Goal: Task Accomplishment & Management: Manage account settings

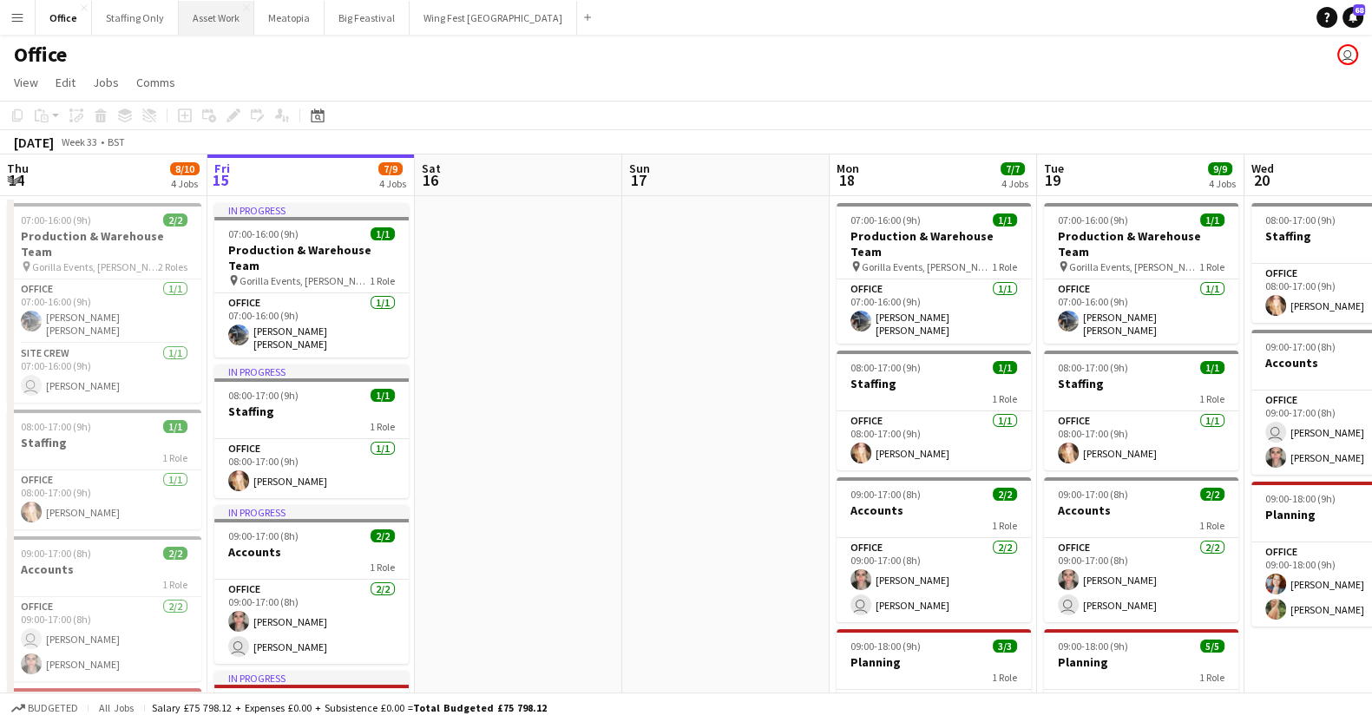
click at [196, 23] on button "Asset Work Close" at bounding box center [216, 18] width 75 height 34
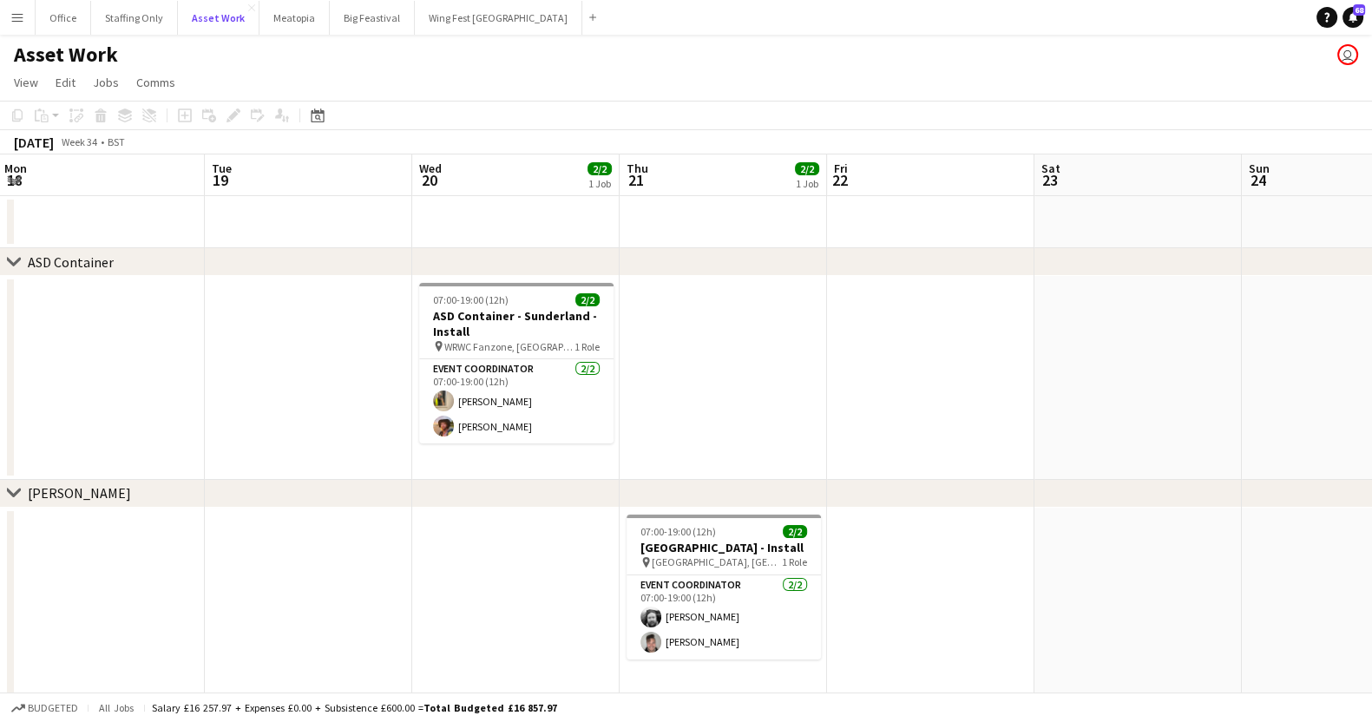
scroll to position [0, 625]
click at [715, 327] on app-date-cell at bounding box center [722, 378] width 207 height 204
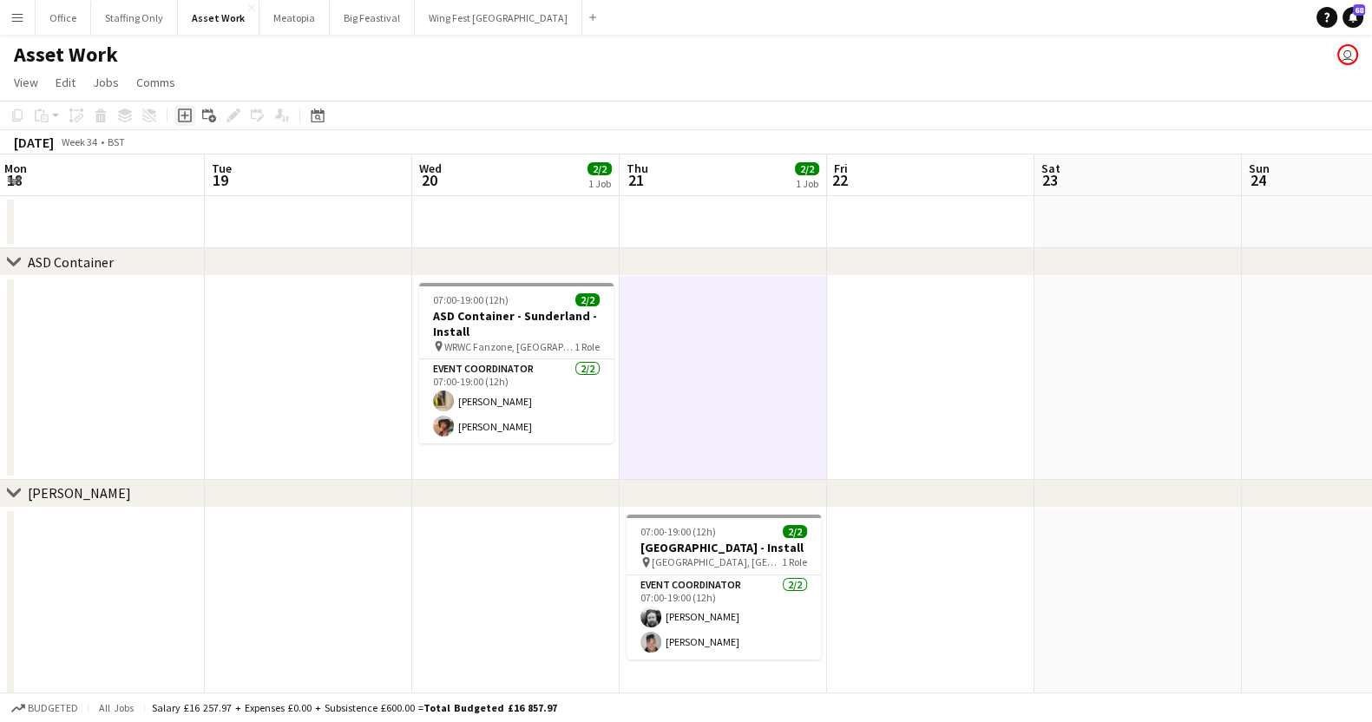
click at [180, 120] on icon "Add job" at bounding box center [185, 115] width 14 height 14
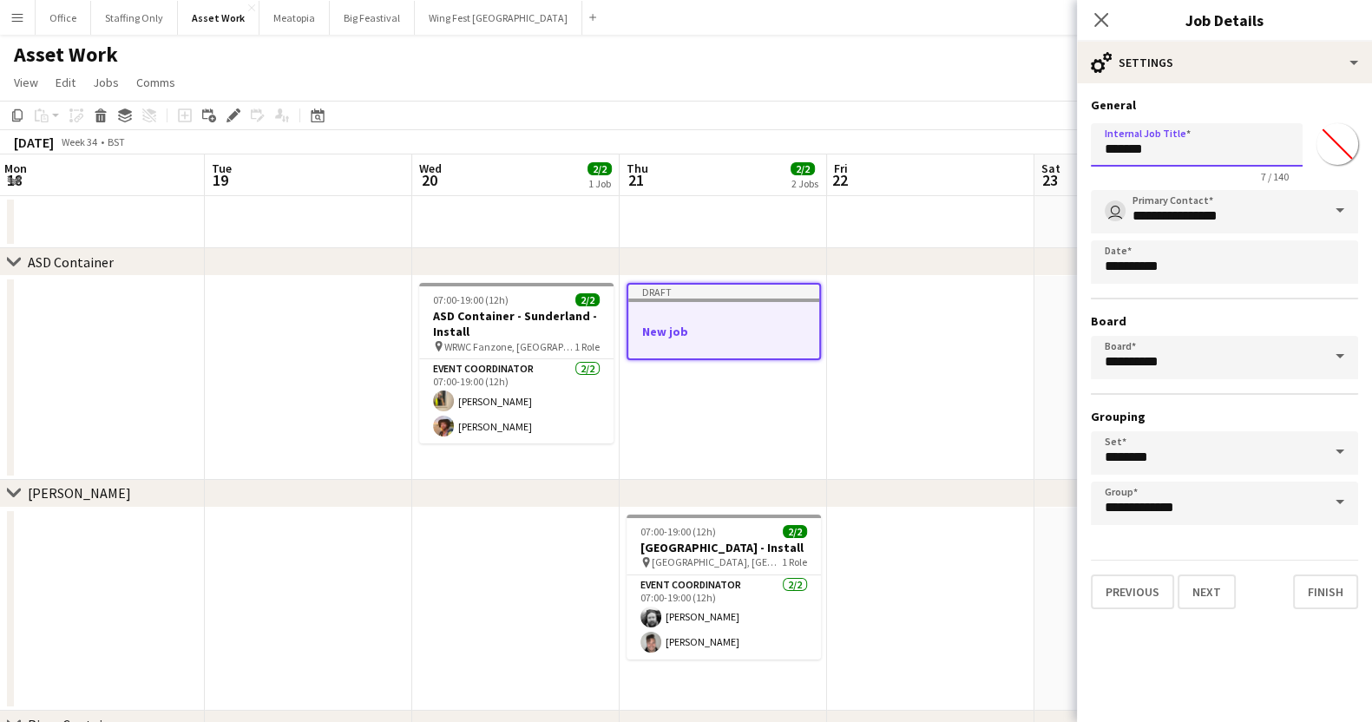
drag, startPoint x: 1173, startPoint y: 144, endPoint x: 1058, endPoint y: 141, distance: 114.6
click at [1058, 141] on body "Menu Boards Boards Boards All jobs Status Workforce Workforce My Workforce Recr…" at bounding box center [686, 450] width 1372 height 900
type input "**********"
click at [961, 345] on app-date-cell at bounding box center [930, 378] width 207 height 204
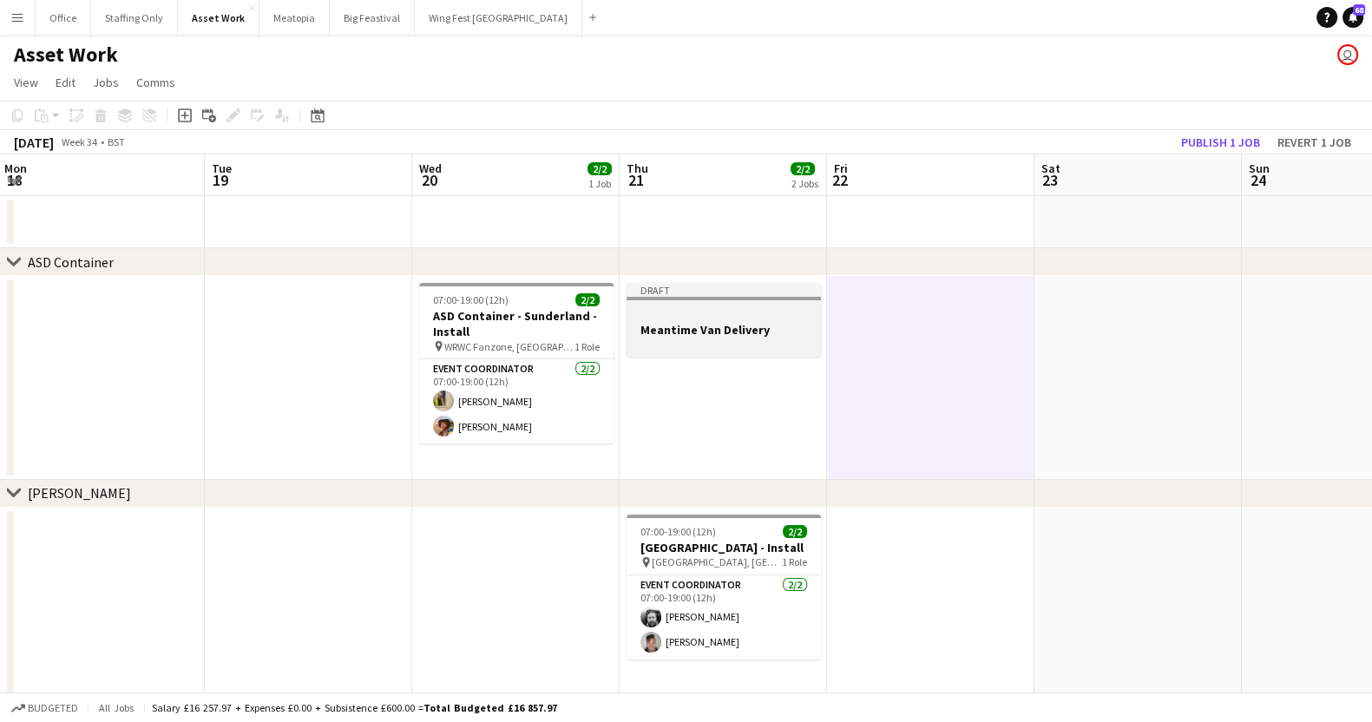
click at [724, 314] on div at bounding box center [723, 313] width 194 height 13
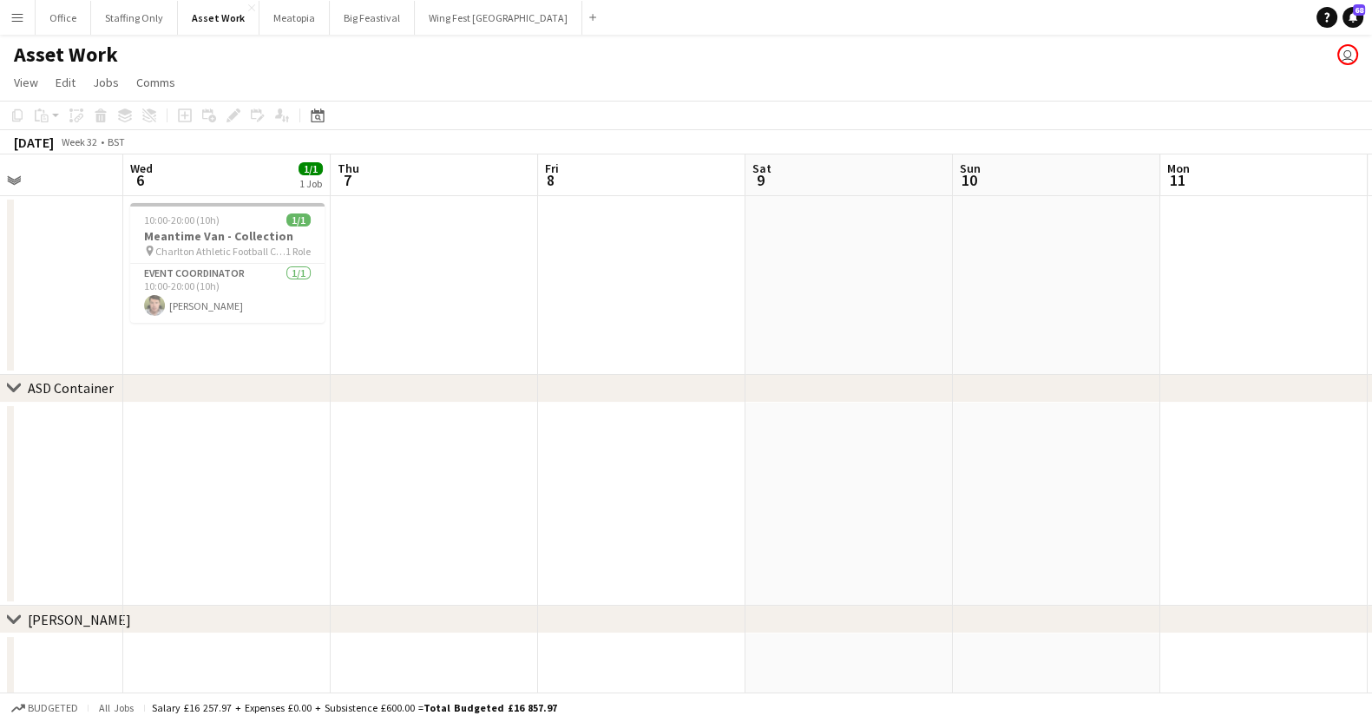
scroll to position [0, 367]
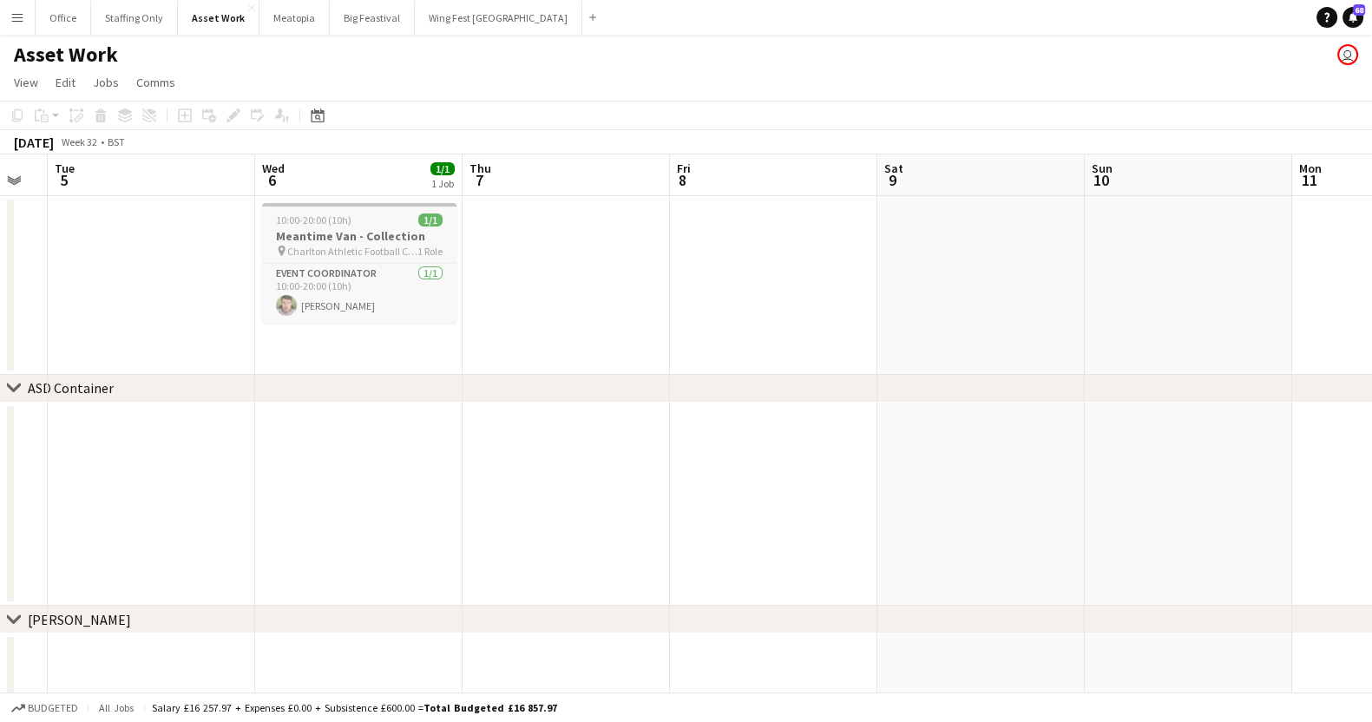
click at [302, 226] on span "10:00-20:00 (10h)" at bounding box center [313, 219] width 75 height 13
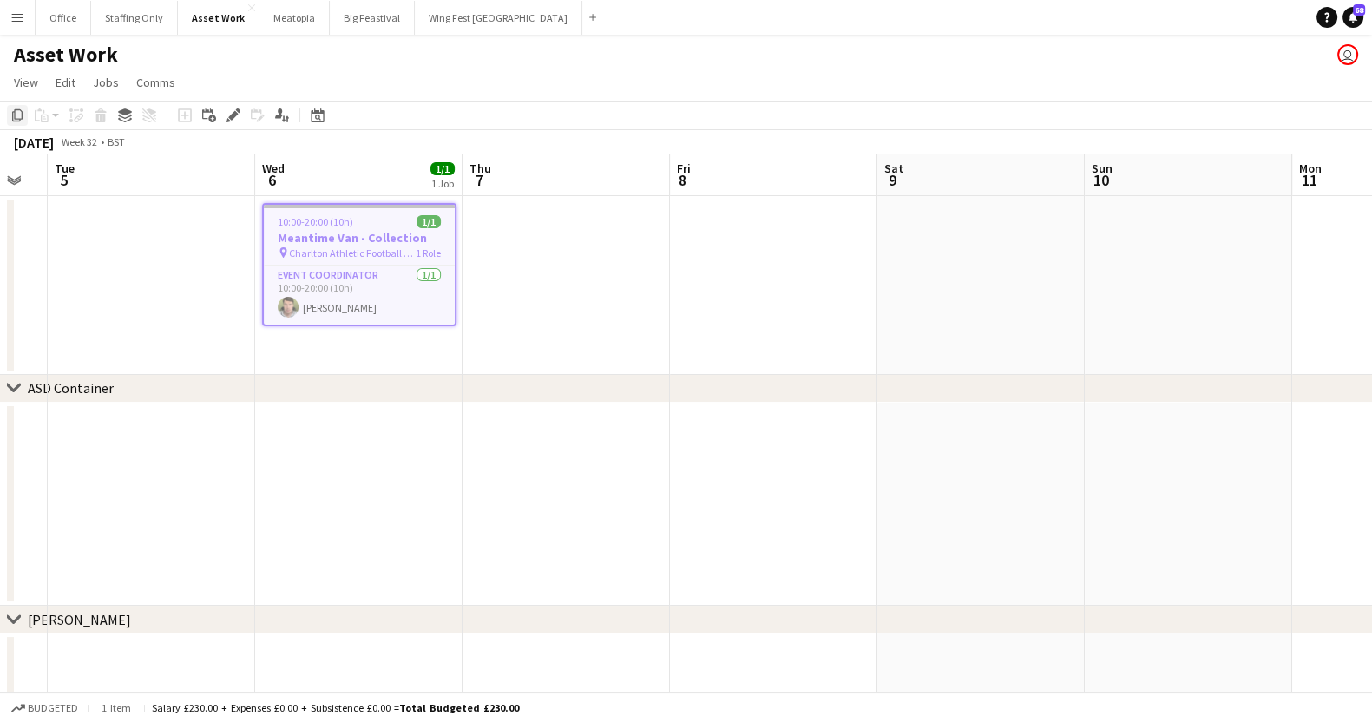
click at [16, 111] on icon "Copy" at bounding box center [17, 115] width 14 height 14
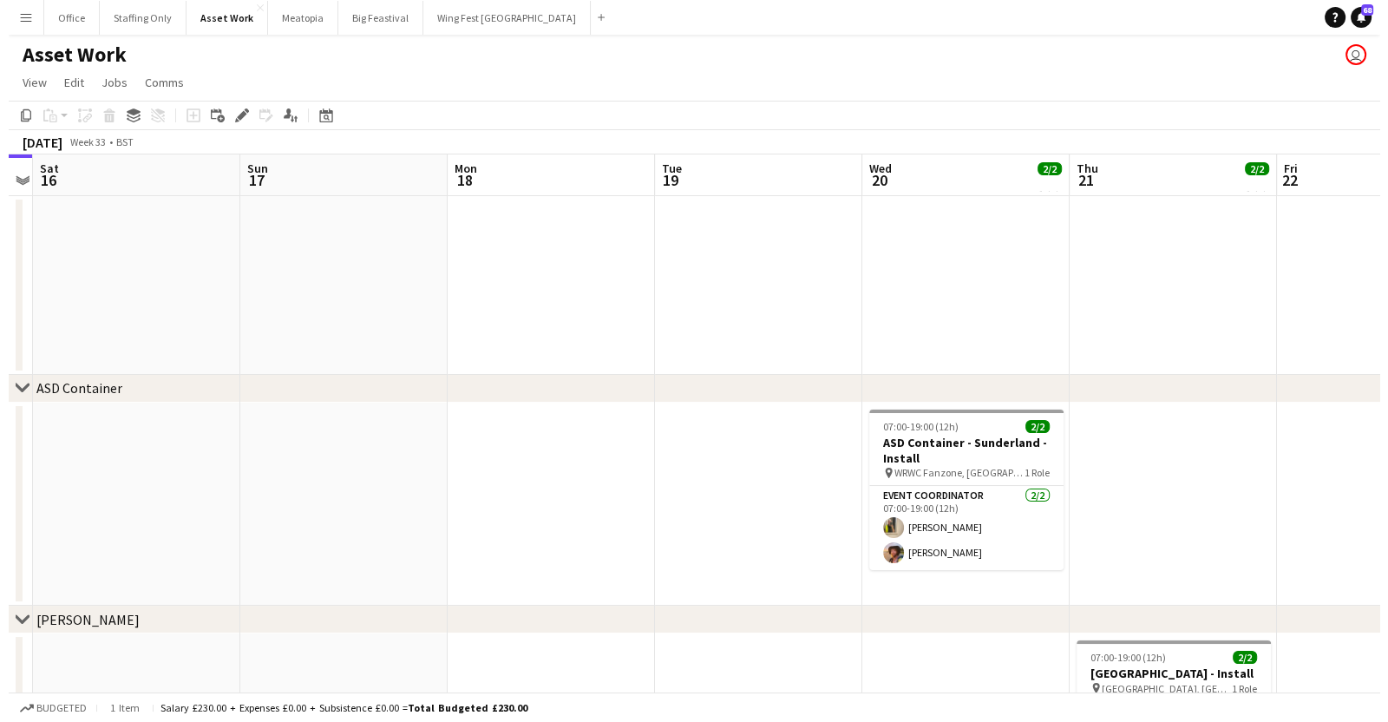
scroll to position [0, 672]
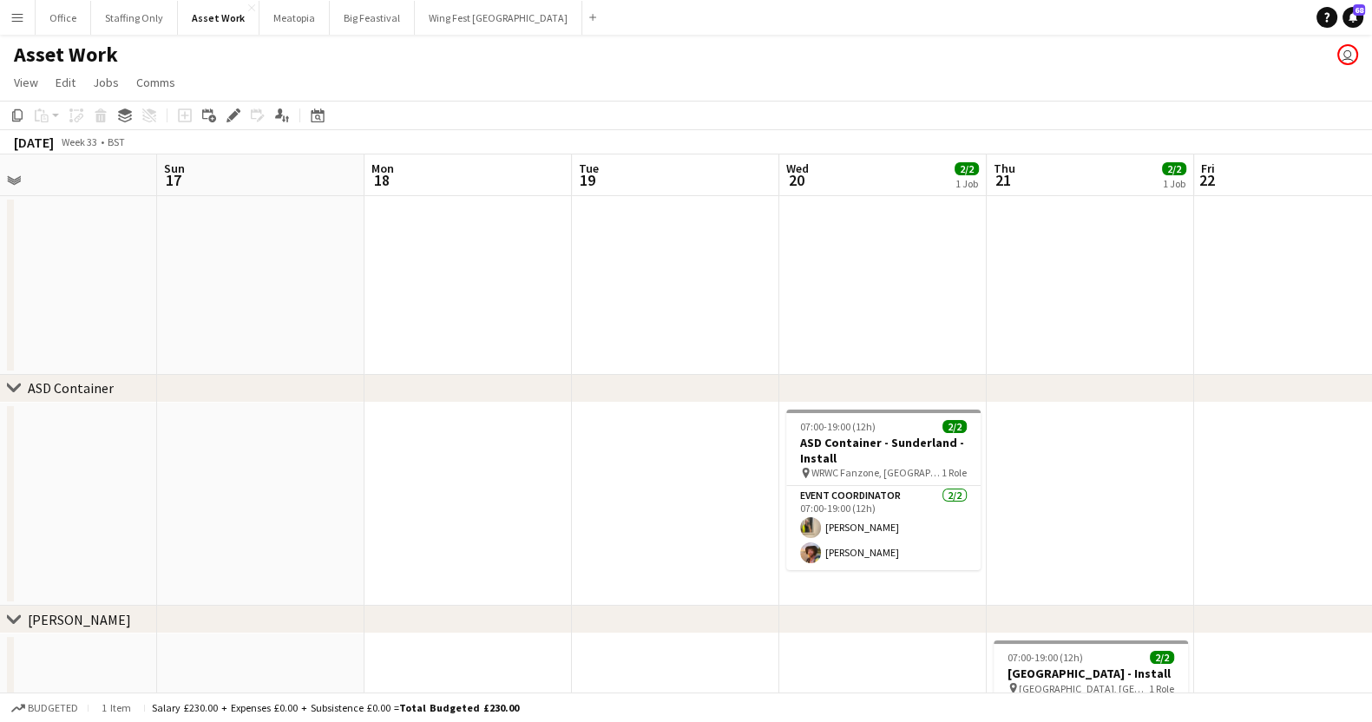
click at [885, 236] on app-date-cell at bounding box center [882, 285] width 207 height 179
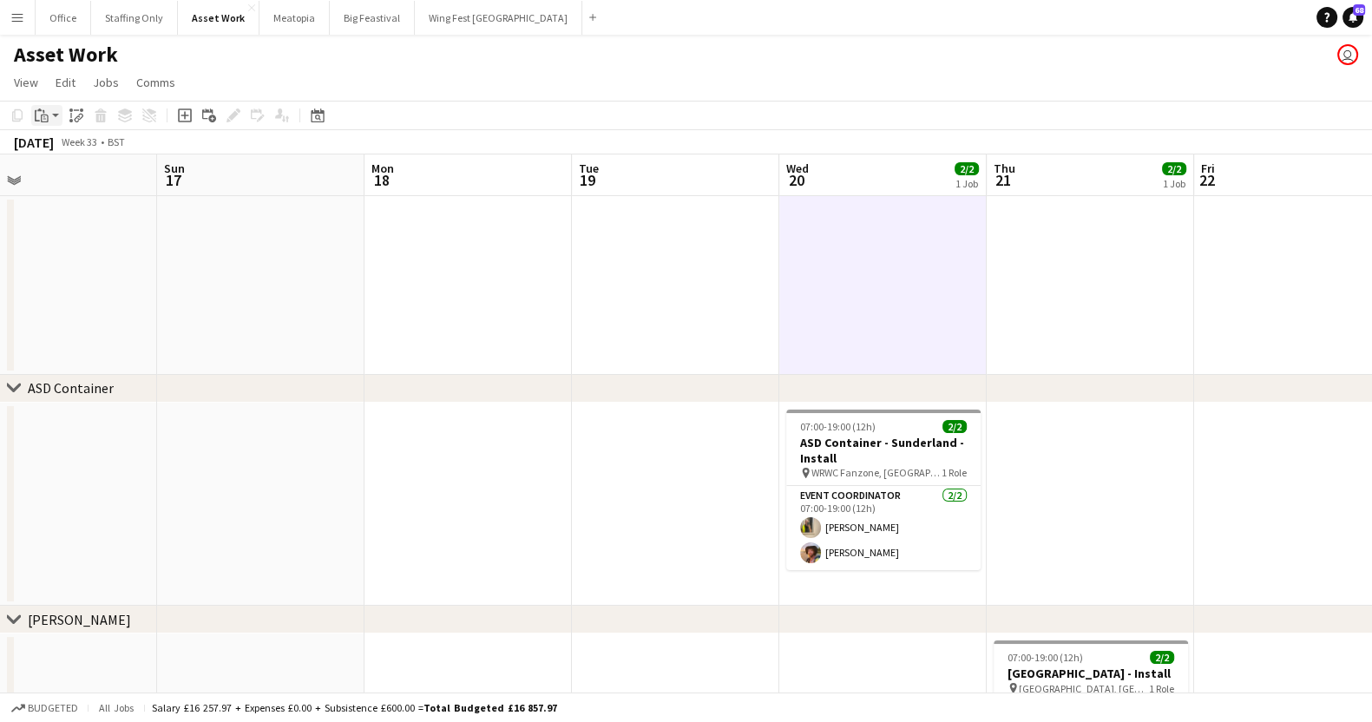
click at [43, 110] on icon at bounding box center [44, 111] width 2 height 3
click at [63, 174] on link "Paste with crew Ctrl+Shift+V" at bounding box center [127, 178] width 163 height 16
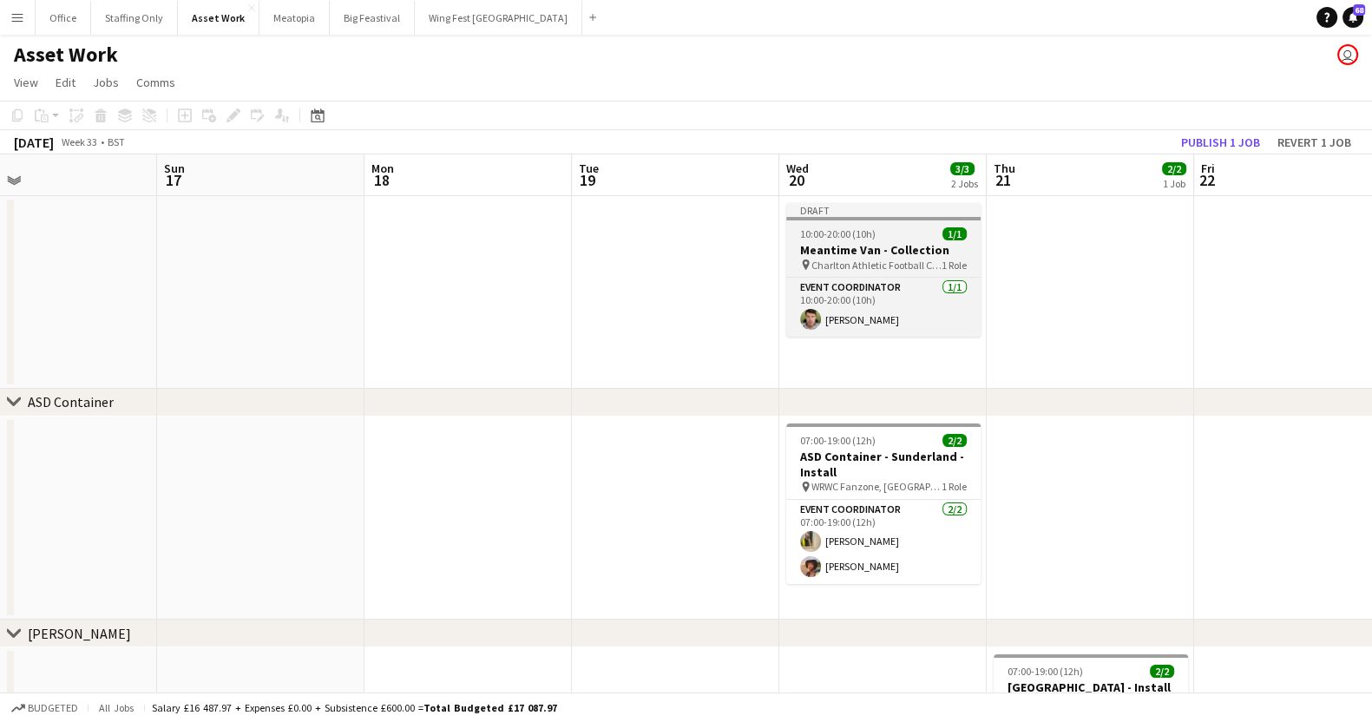
click at [845, 243] on h3 "Meantime Van - Collection" at bounding box center [883, 250] width 194 height 16
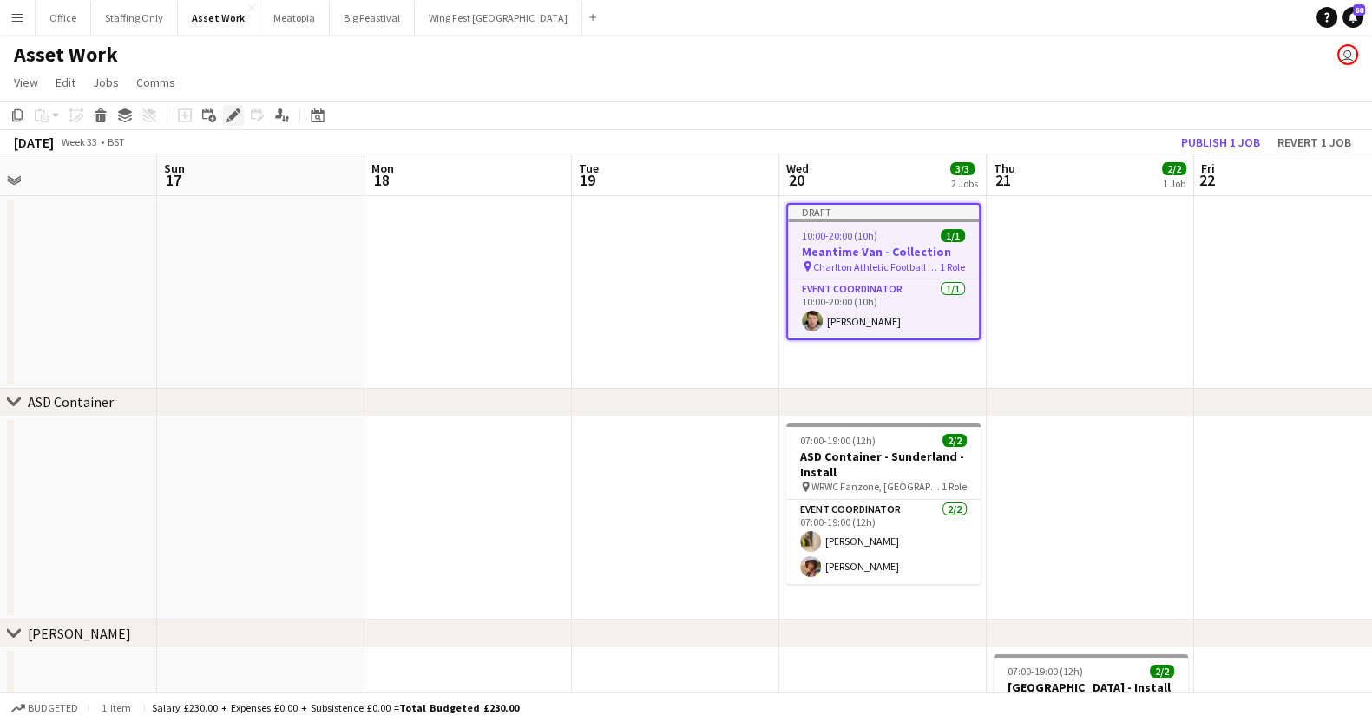
click at [231, 112] on icon "Edit" at bounding box center [233, 115] width 14 height 14
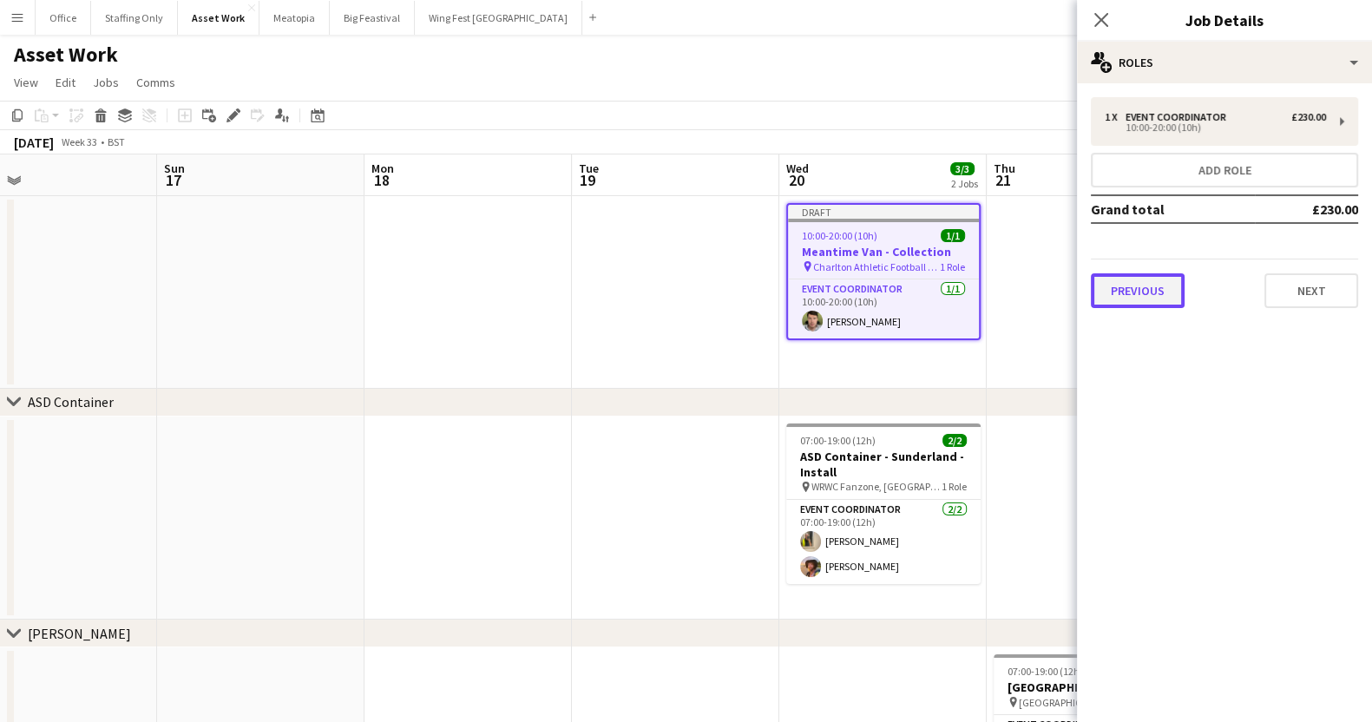
click at [1150, 284] on button "Previous" at bounding box center [1138, 290] width 94 height 35
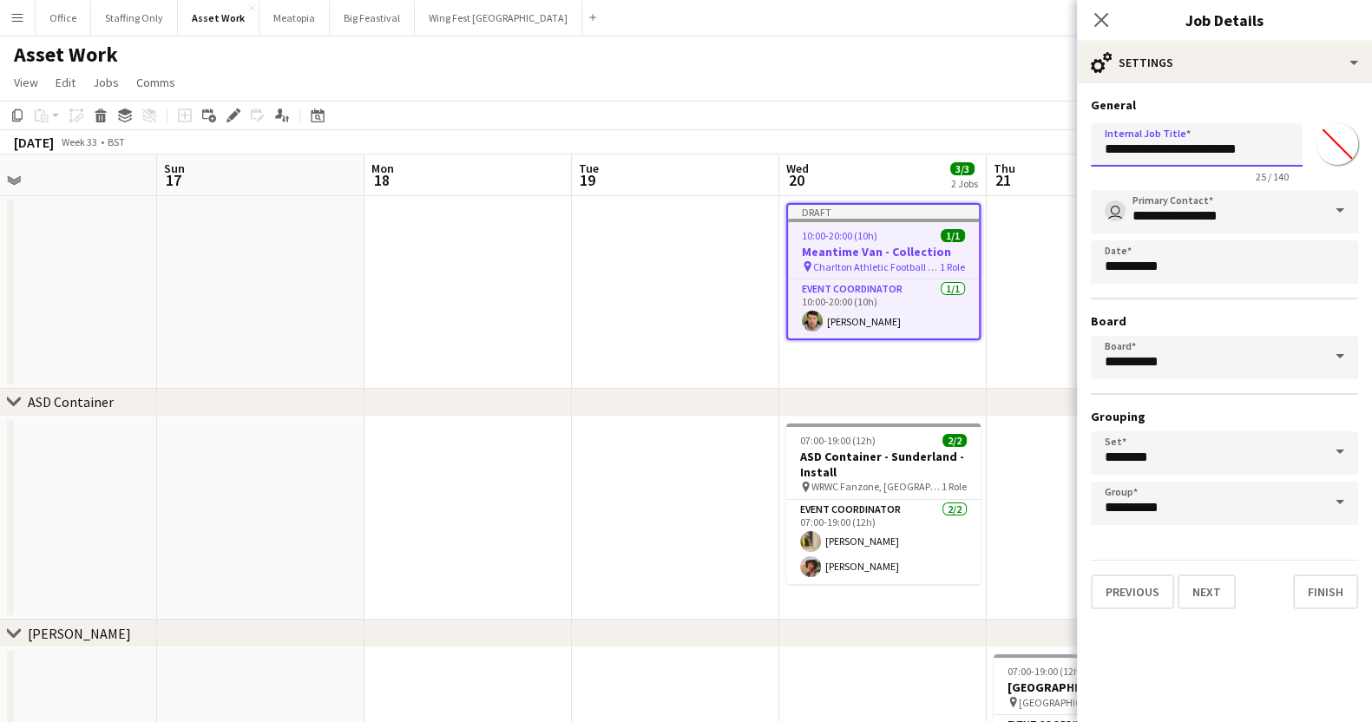
drag, startPoint x: 1198, startPoint y: 154, endPoint x: 1297, endPoint y: 152, distance: 98.9
click at [1297, 152] on input "**********" at bounding box center [1197, 144] width 212 height 43
type input "**********"
click at [1098, 22] on icon at bounding box center [1100, 19] width 16 height 16
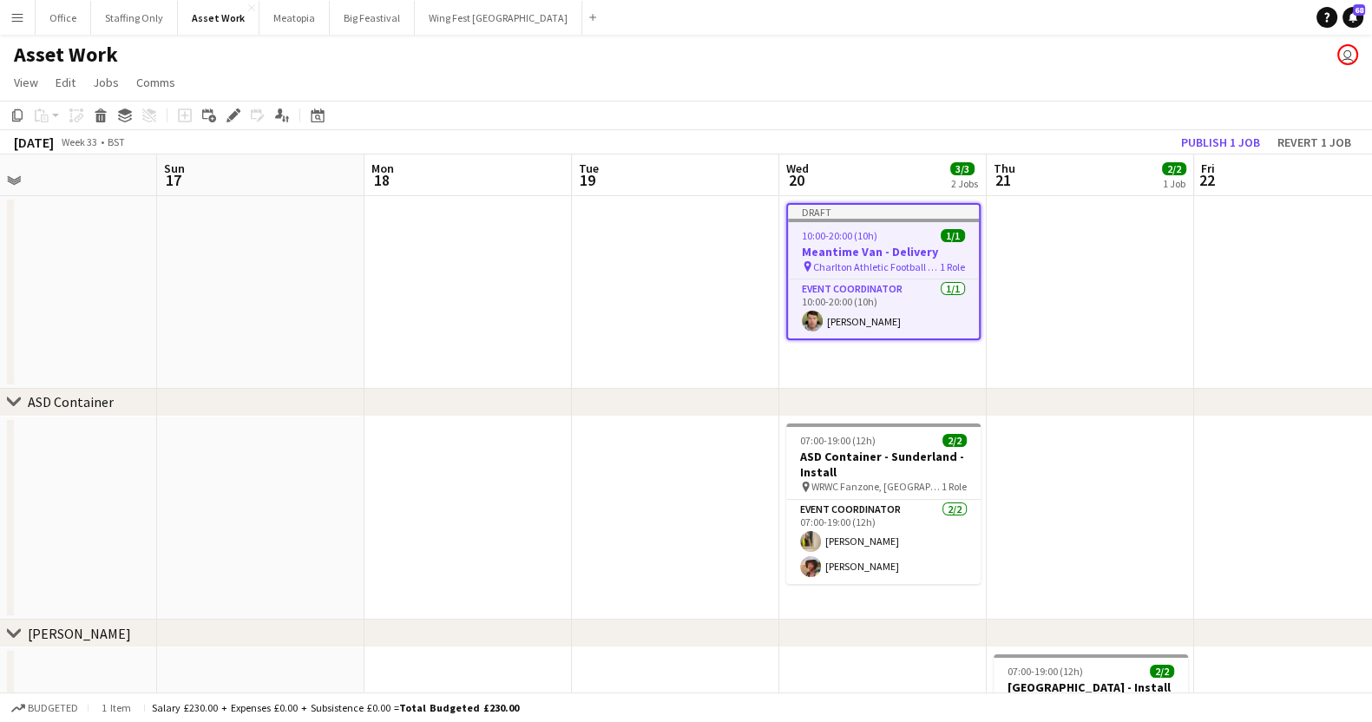
click at [1040, 288] on app-date-cell at bounding box center [1089, 292] width 207 height 193
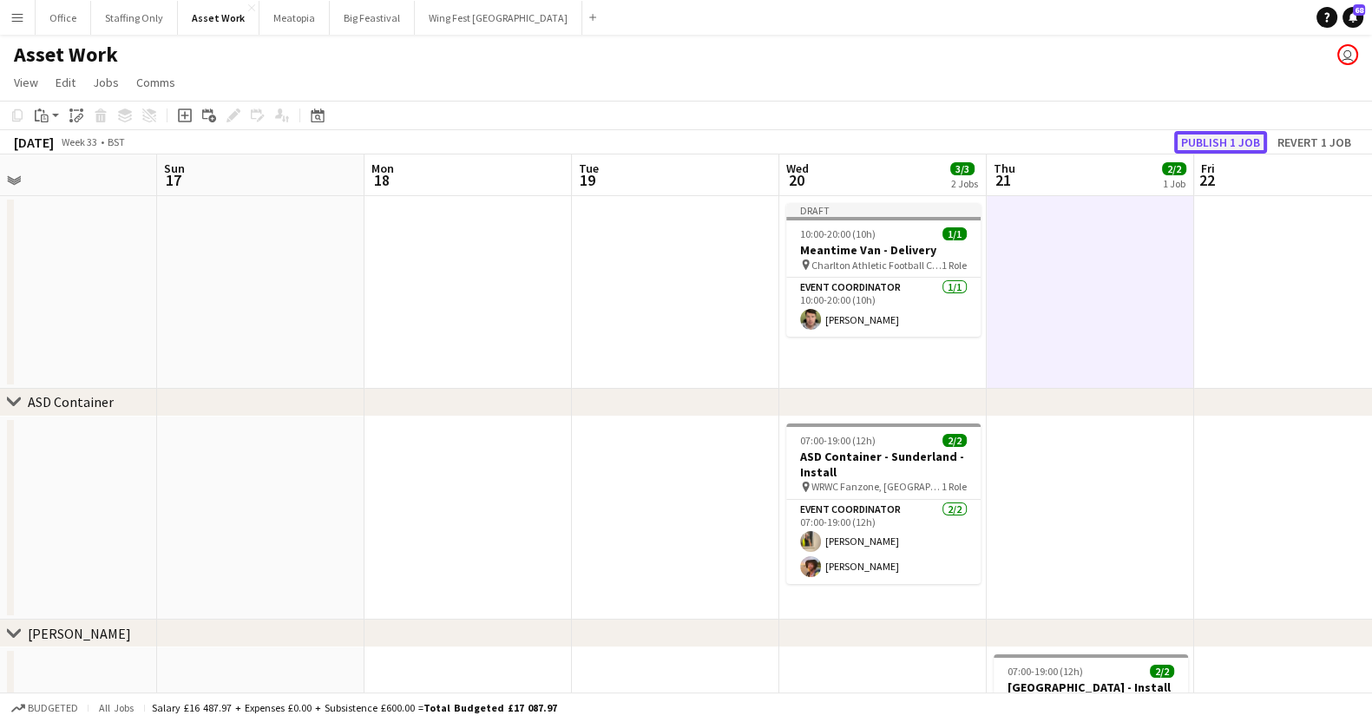
click at [1235, 137] on button "Publish 1 job" at bounding box center [1220, 142] width 93 height 23
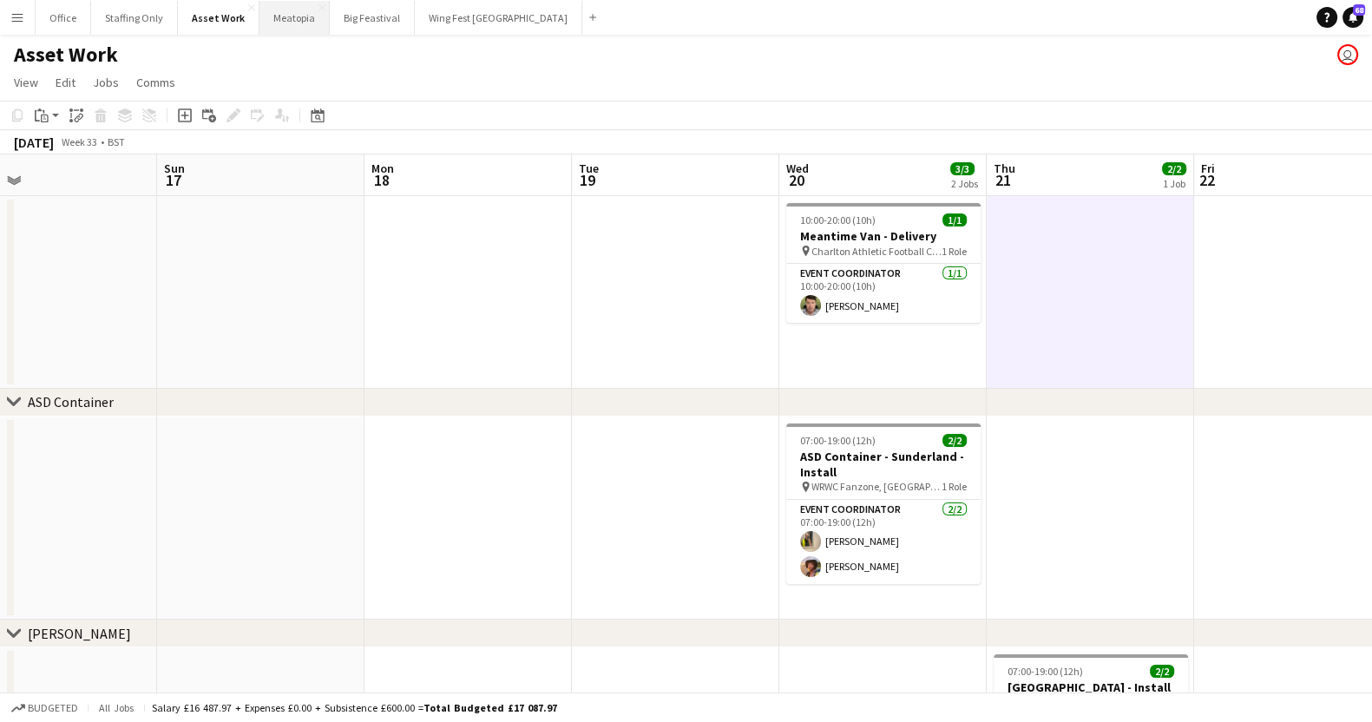
click at [286, 24] on button "Meatopia Close" at bounding box center [294, 18] width 70 height 34
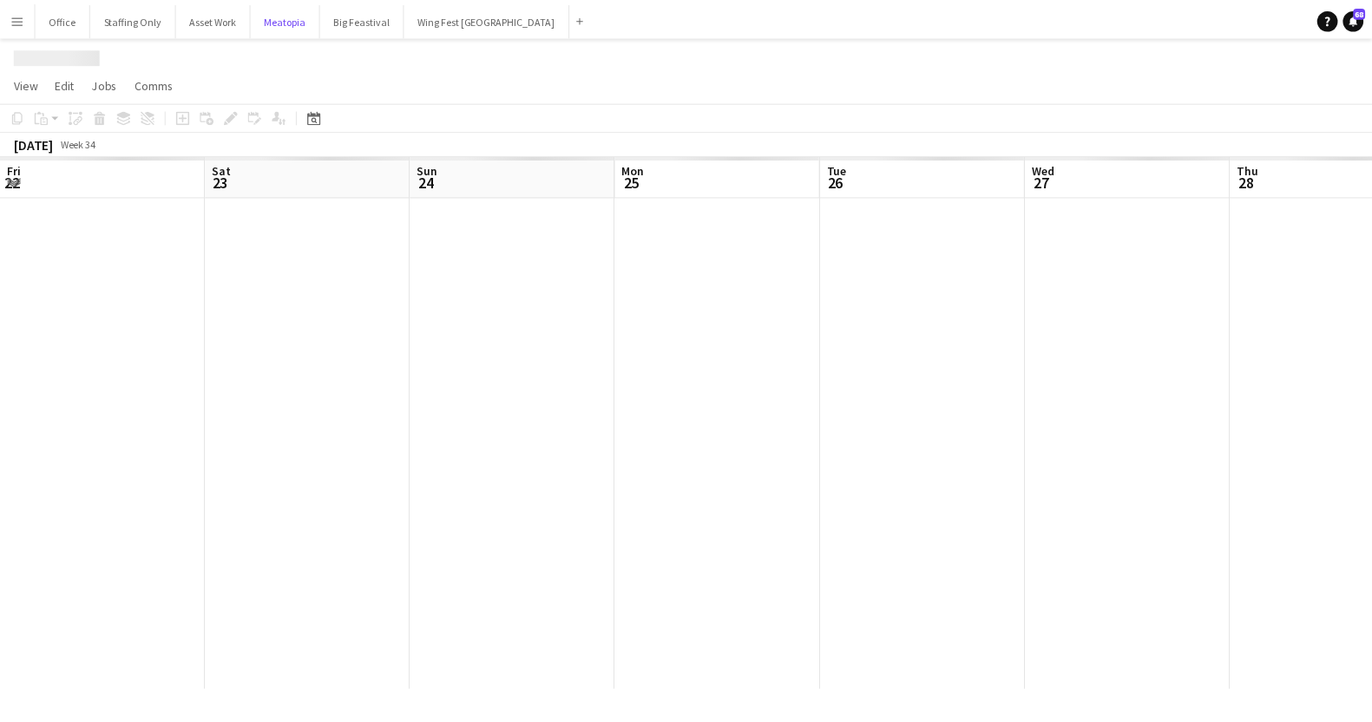
scroll to position [0, 592]
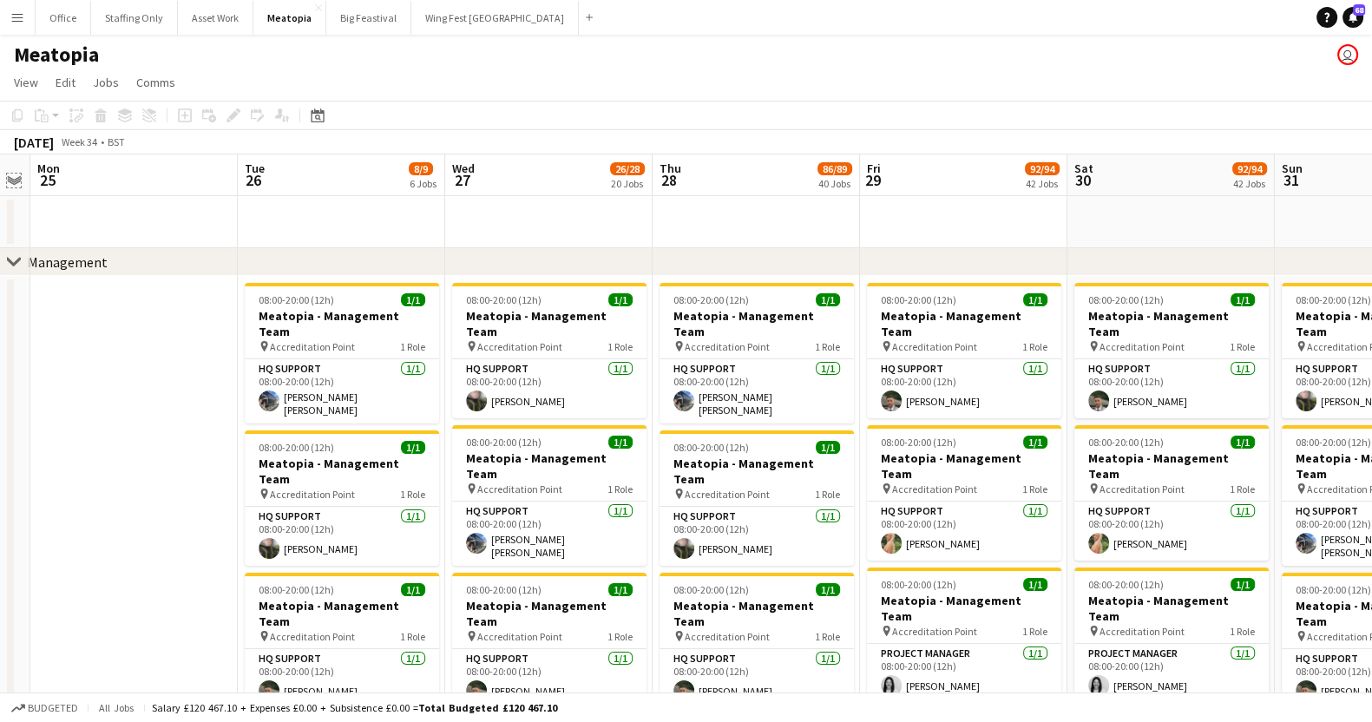
click at [13, 177] on app-icon "Expand/collapse" at bounding box center [14, 179] width 14 height 16
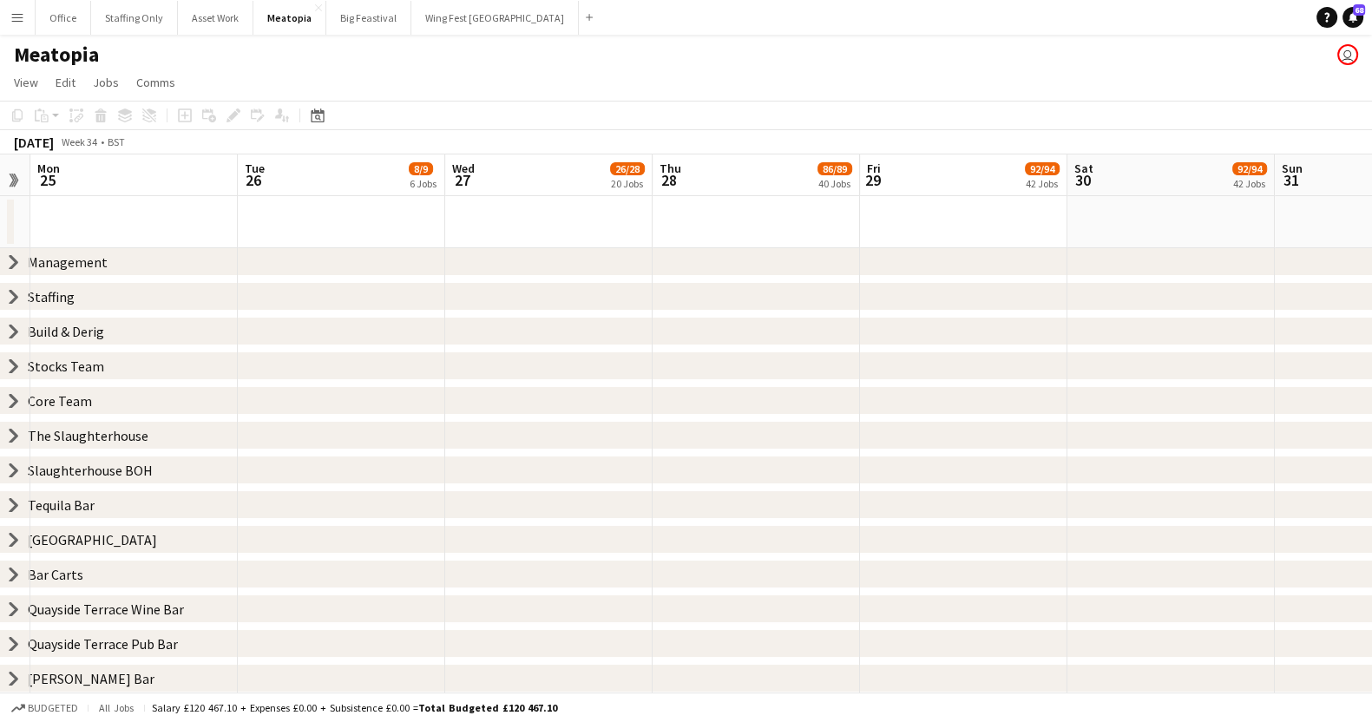
click at [9, 501] on icon "chevron-right" at bounding box center [14, 505] width 14 height 14
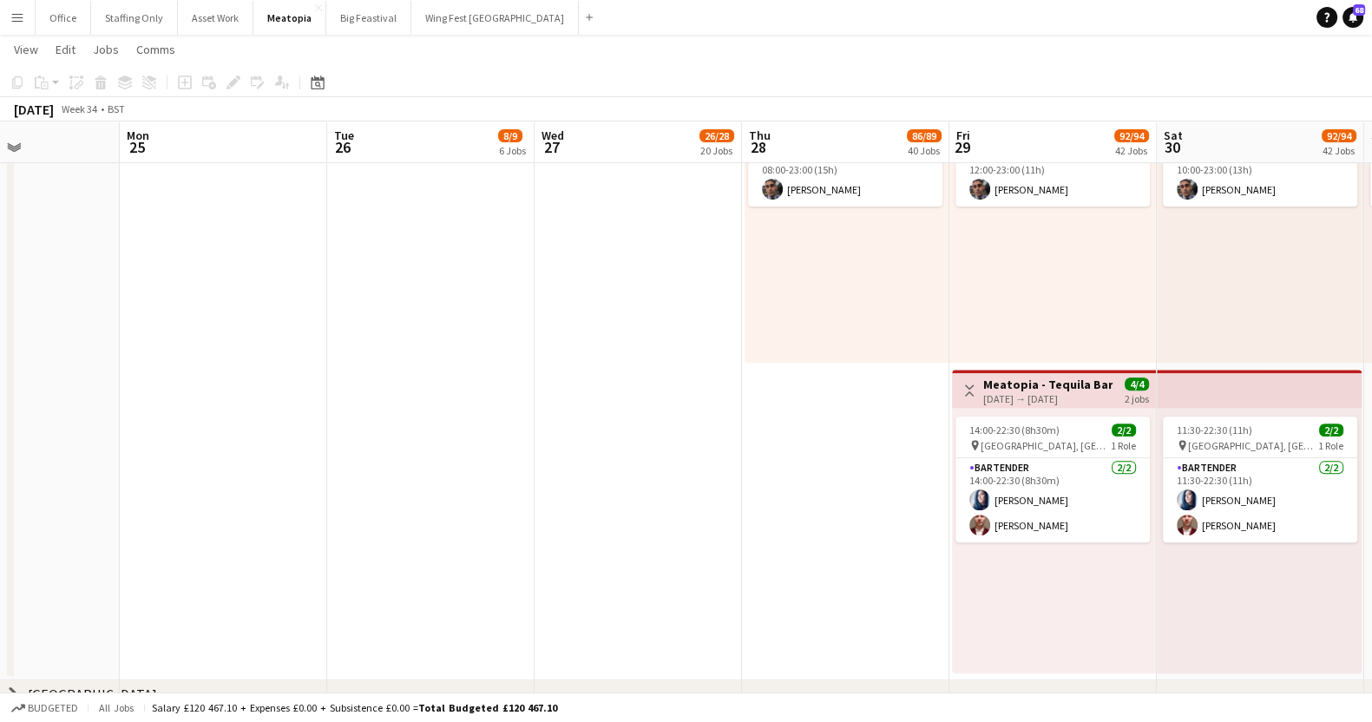
scroll to position [1069, 0]
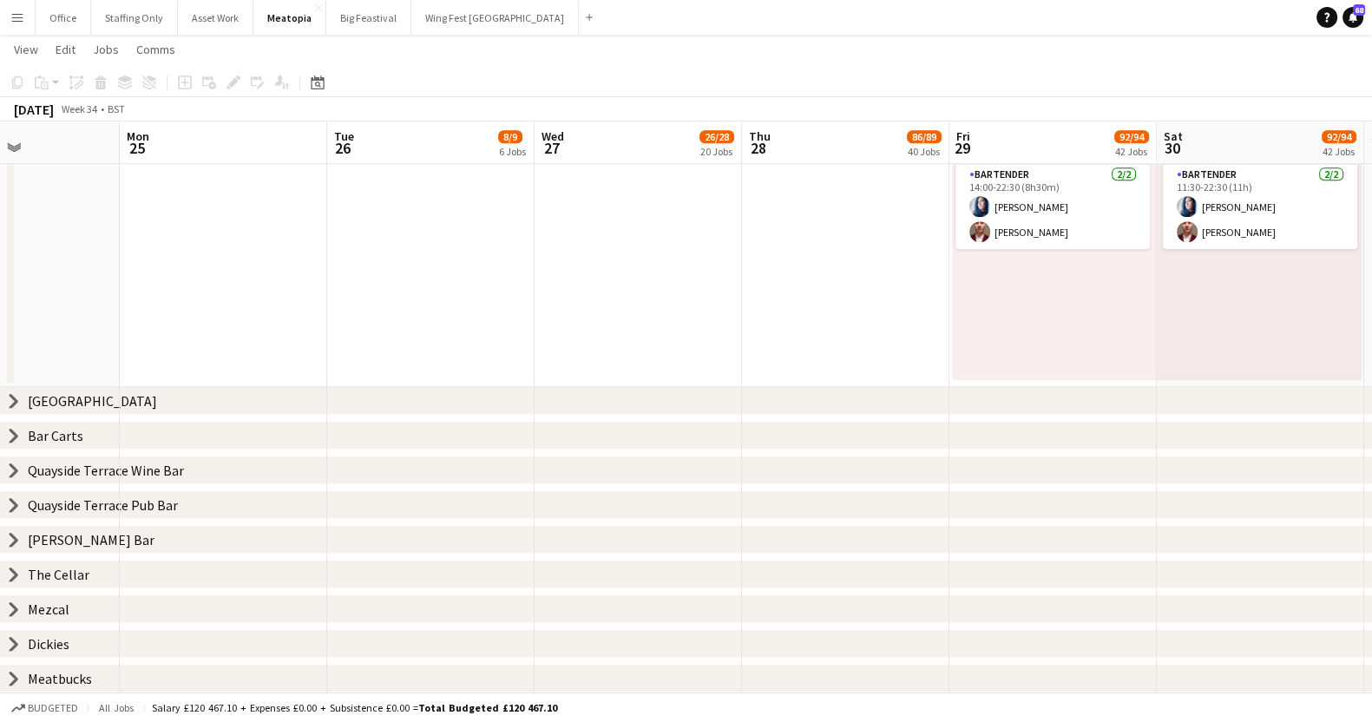
click at [10, 398] on icon "chevron-right" at bounding box center [14, 401] width 14 height 14
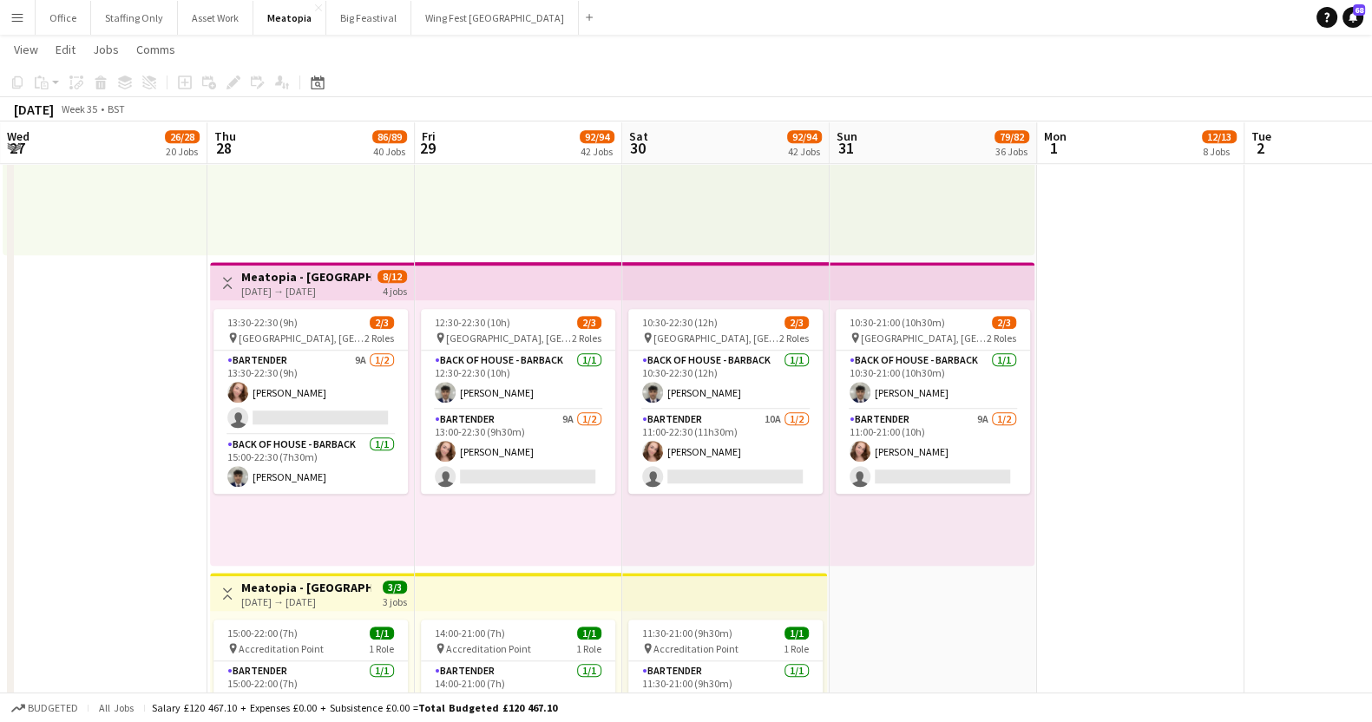
scroll to position [0, 1038]
click at [295, 379] on app-card-role "Bartender 9A [DATE] 13:30-22:30 (9h) [PERSON_NAME] single-neutral-actions" at bounding box center [310, 393] width 194 height 84
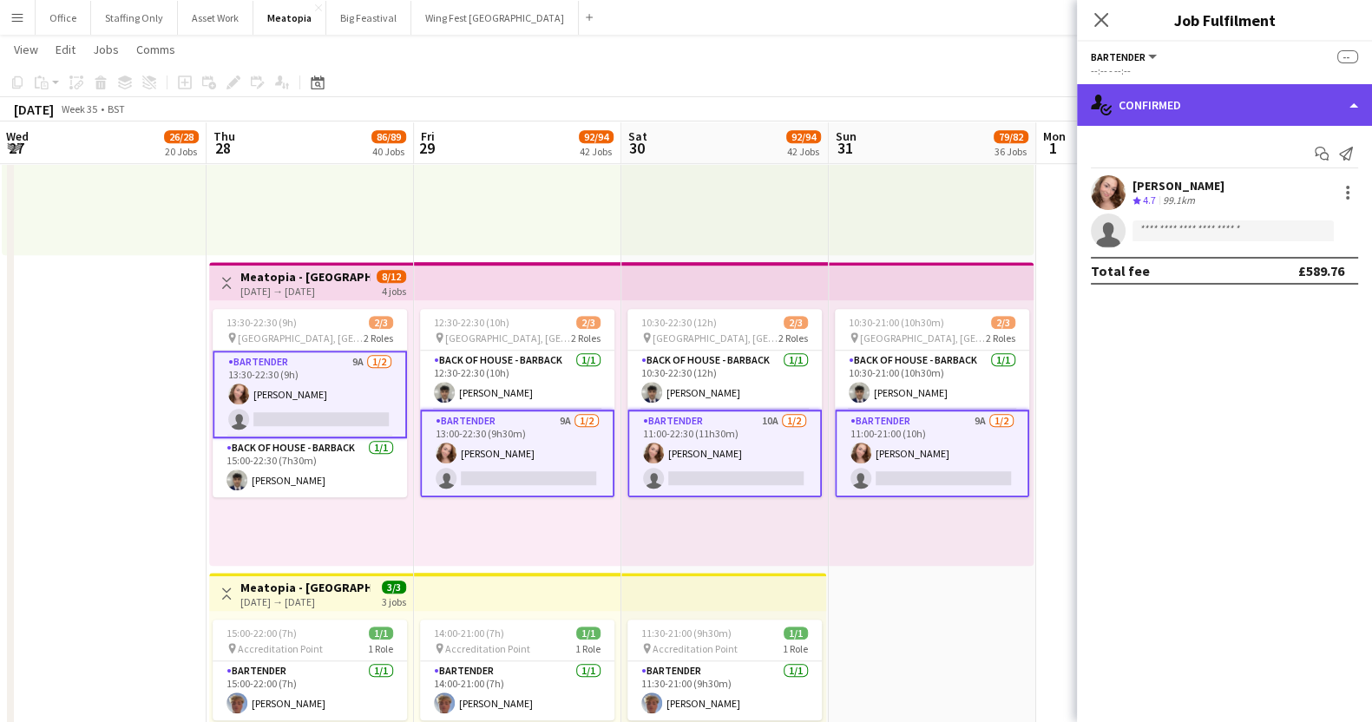
click at [1139, 114] on div "single-neutral-actions-check-2 Confirmed" at bounding box center [1224, 105] width 295 height 42
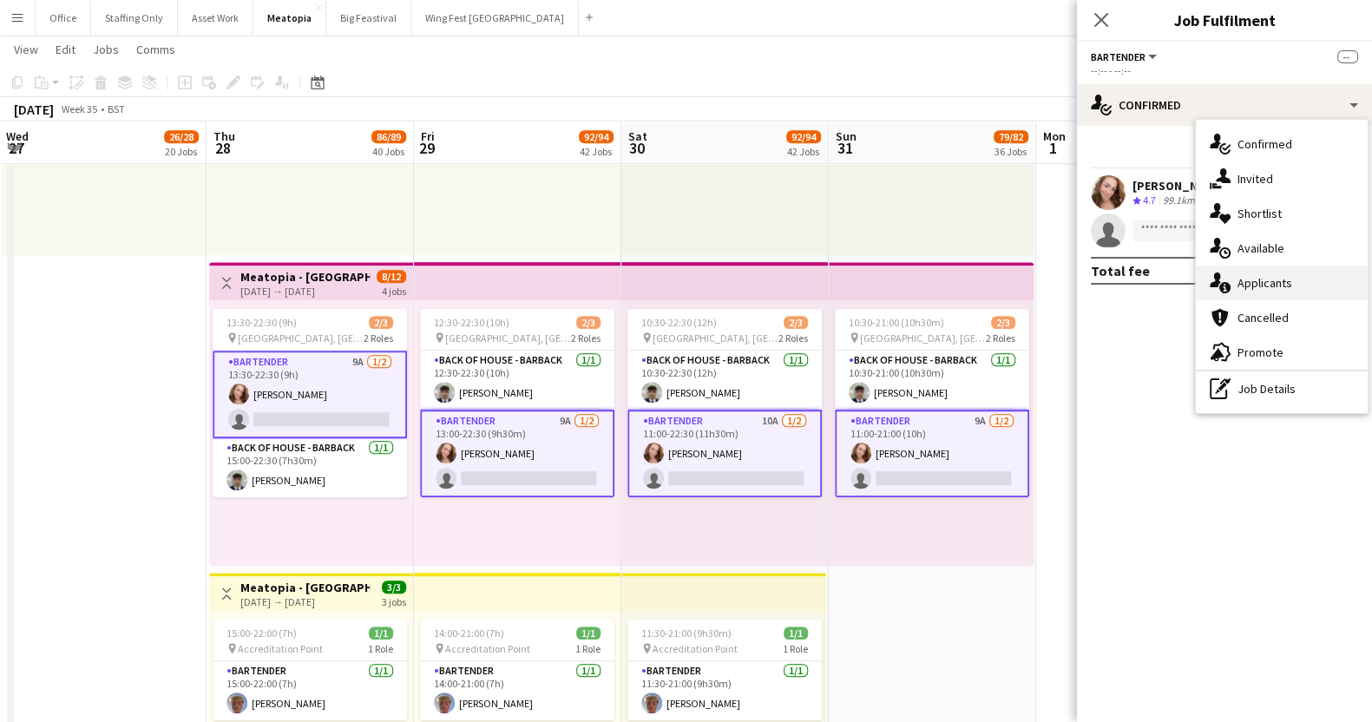
click at [1291, 283] on div "single-neutral-actions-information Applicants" at bounding box center [1282, 282] width 172 height 35
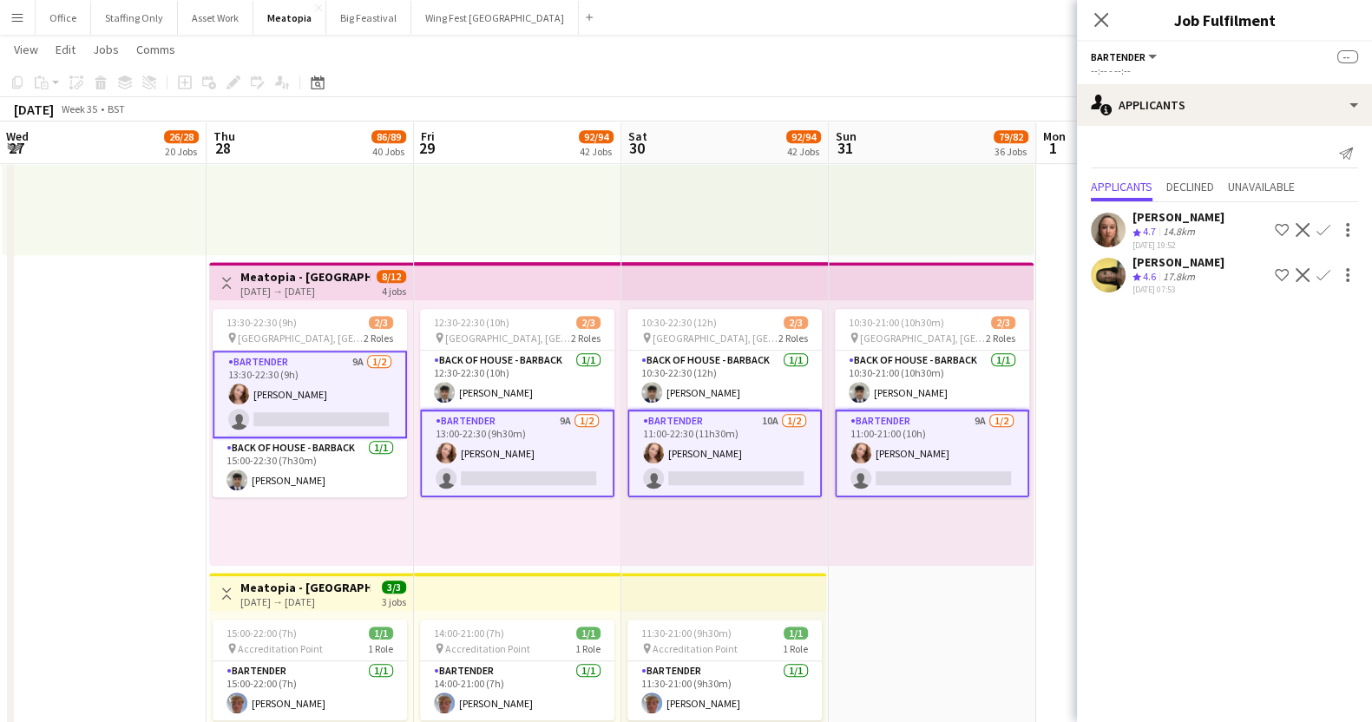
click at [1322, 228] on app-icon "Confirm" at bounding box center [1323, 230] width 14 height 14
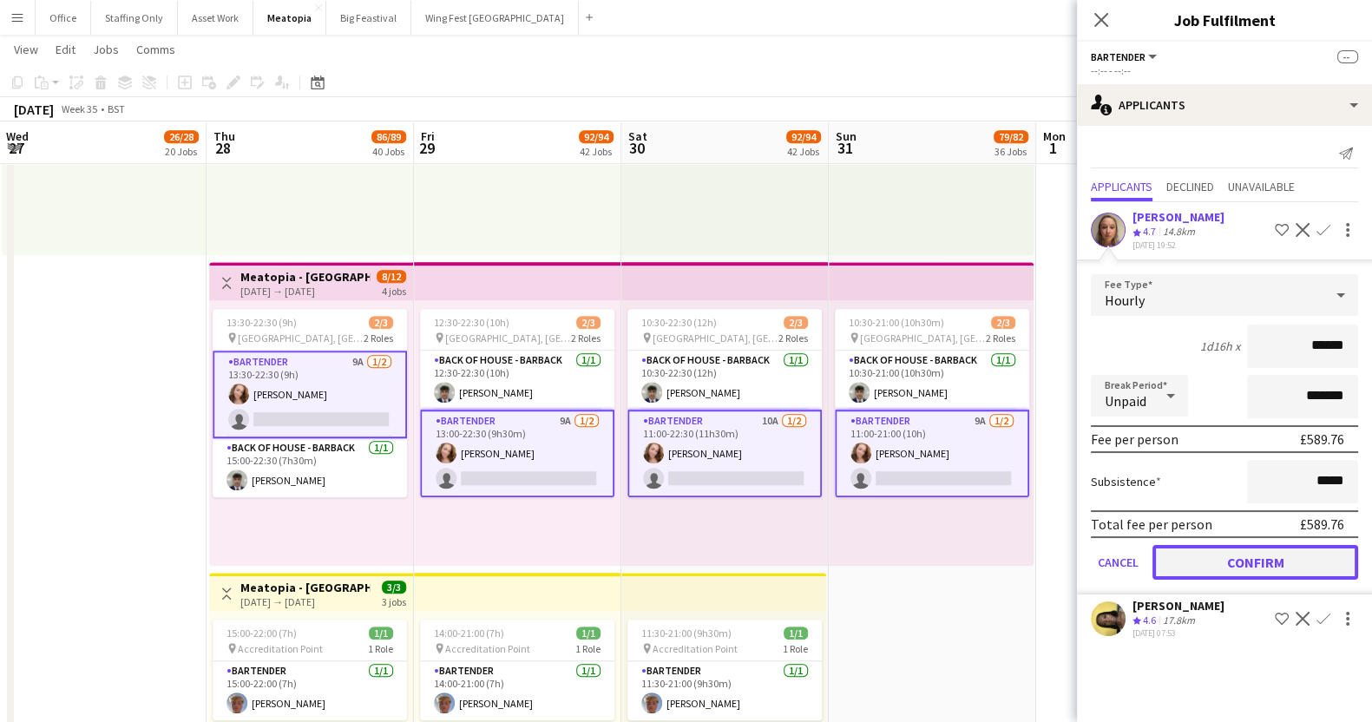
click at [1261, 554] on button "Confirm" at bounding box center [1255, 562] width 206 height 35
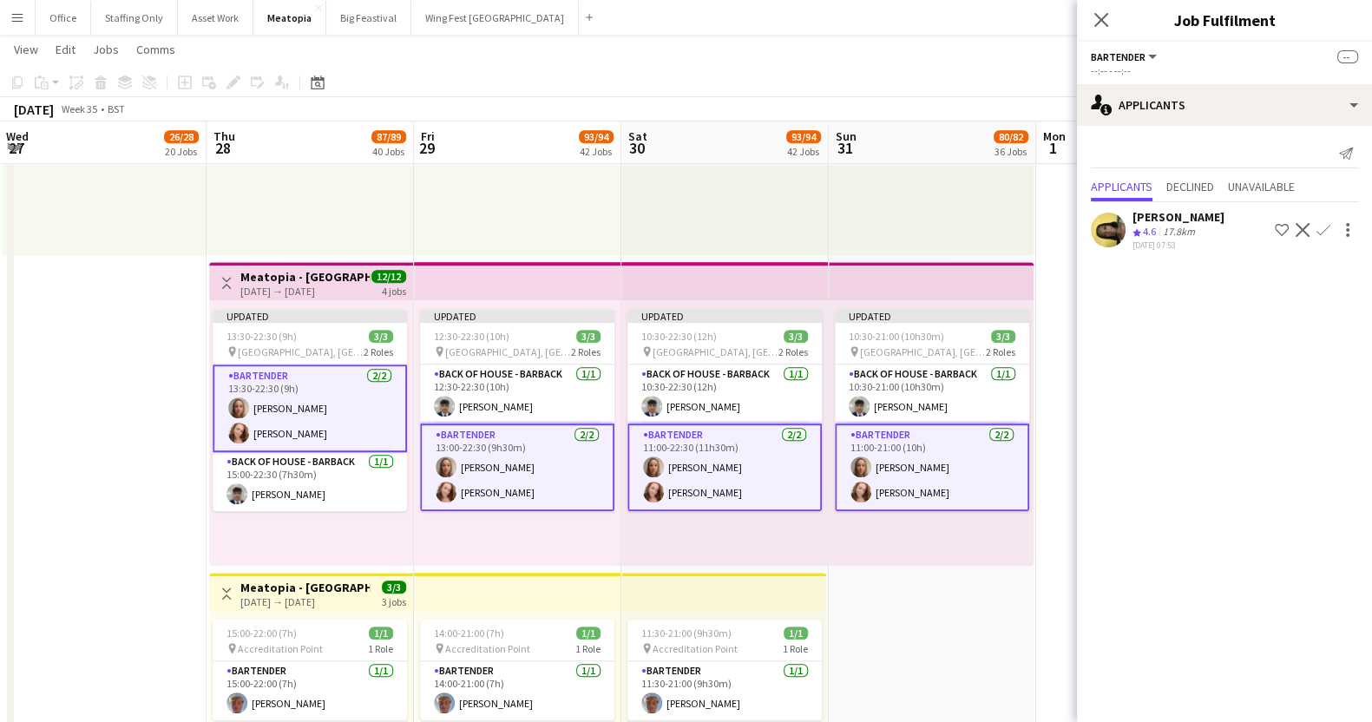
click at [923, 613] on app-date-cell "10:00-00:00 (14h) (Mon) 1/1 pin [GEOGRAPHIC_DATA], [GEOGRAPHIC_DATA], [GEOGRAPH…" at bounding box center [932, 568] width 207 height 1249
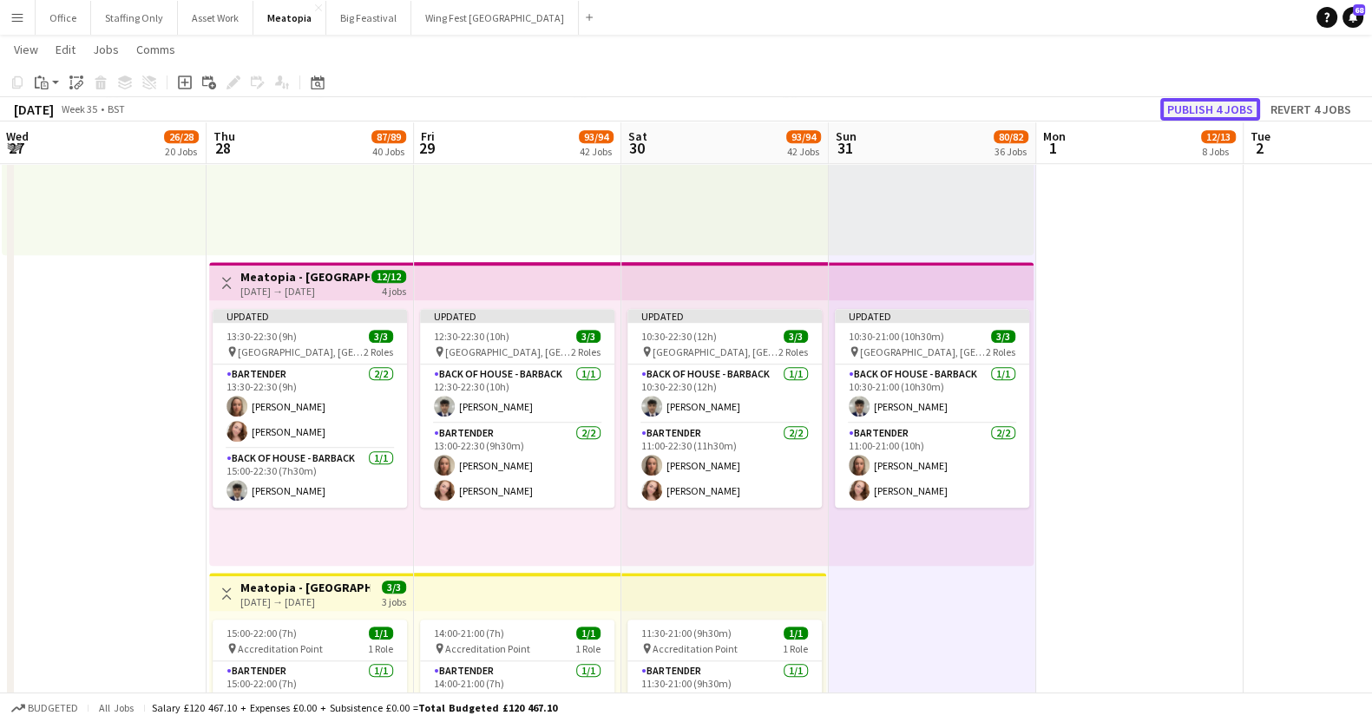
click at [1189, 100] on button "Publish 4 jobs" at bounding box center [1210, 109] width 100 height 23
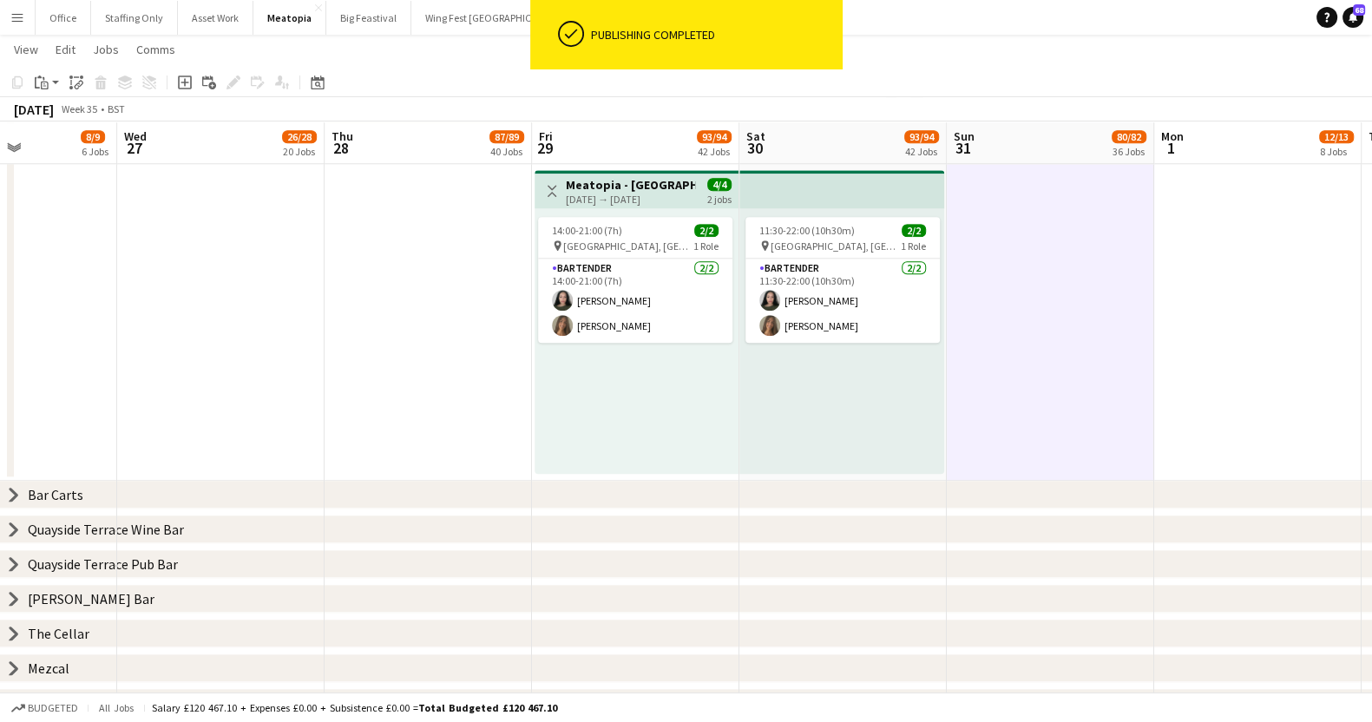
scroll to position [2311, 0]
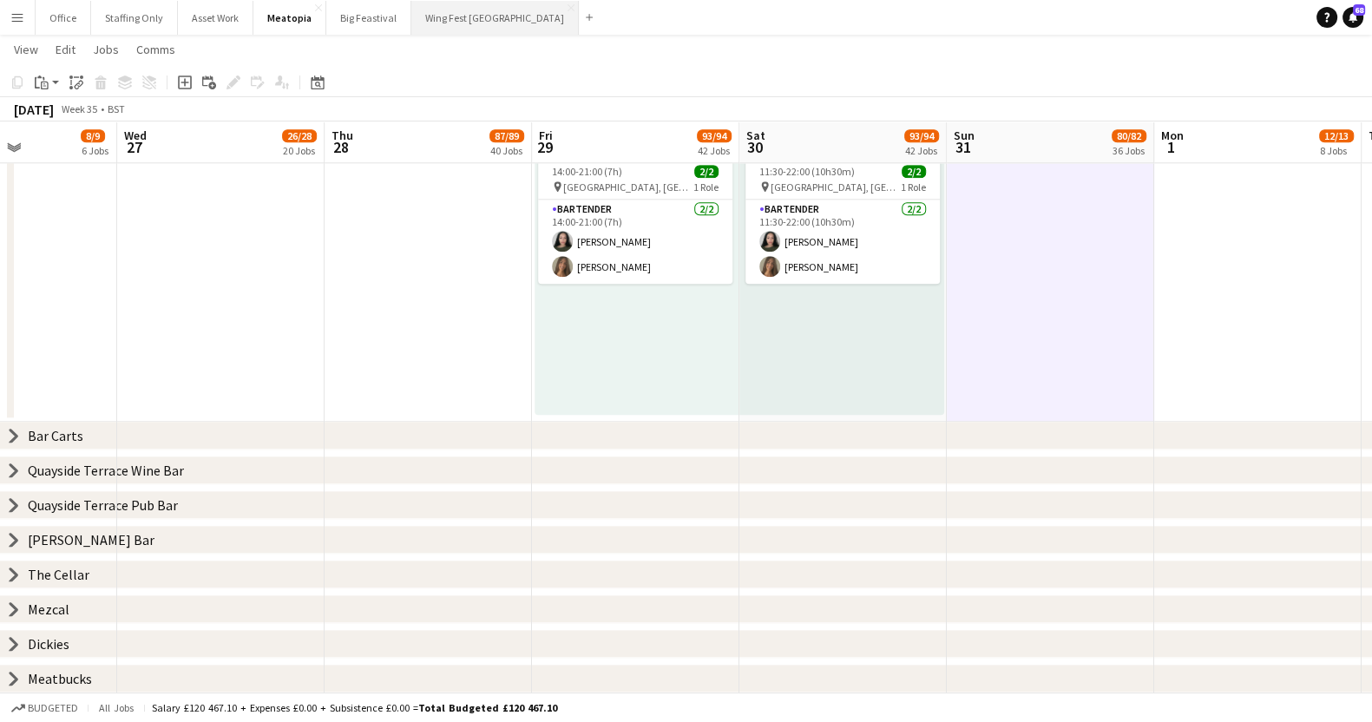
click at [447, 21] on button "Wing Fest Bristol Close" at bounding box center [494, 18] width 167 height 34
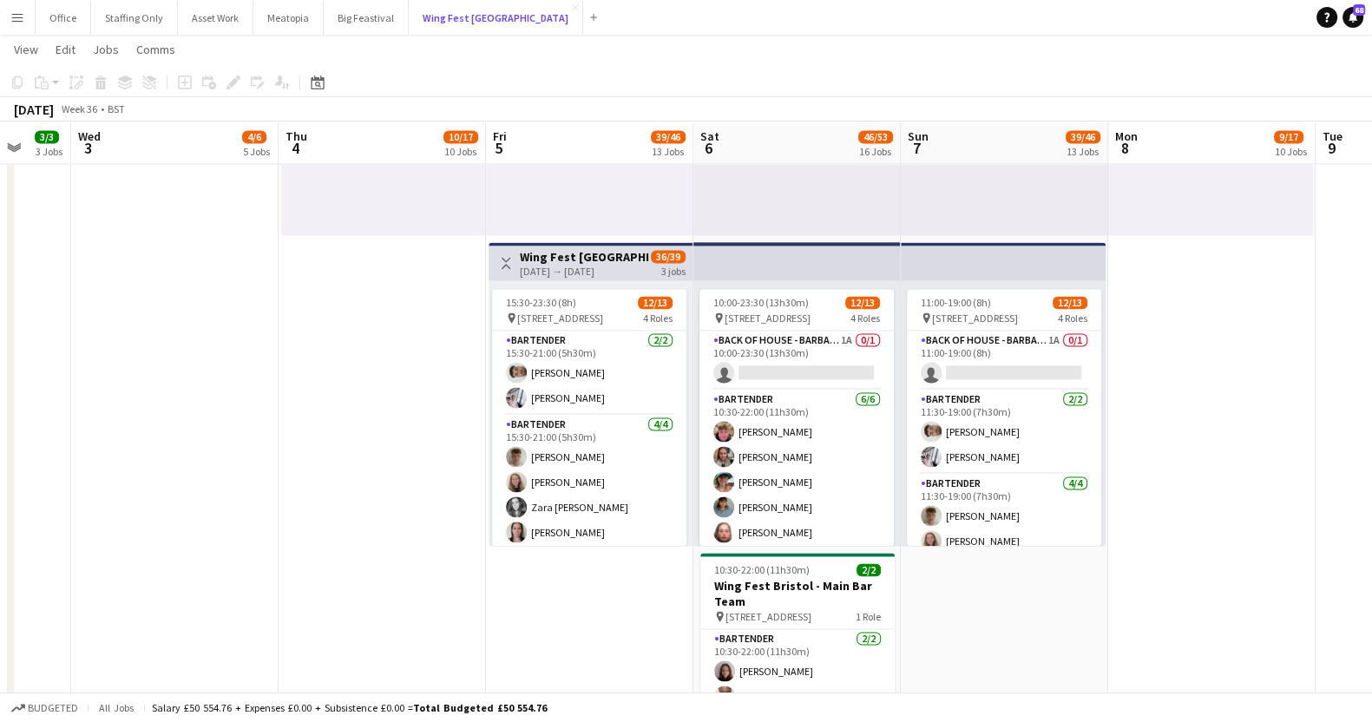
scroll to position [0, 767]
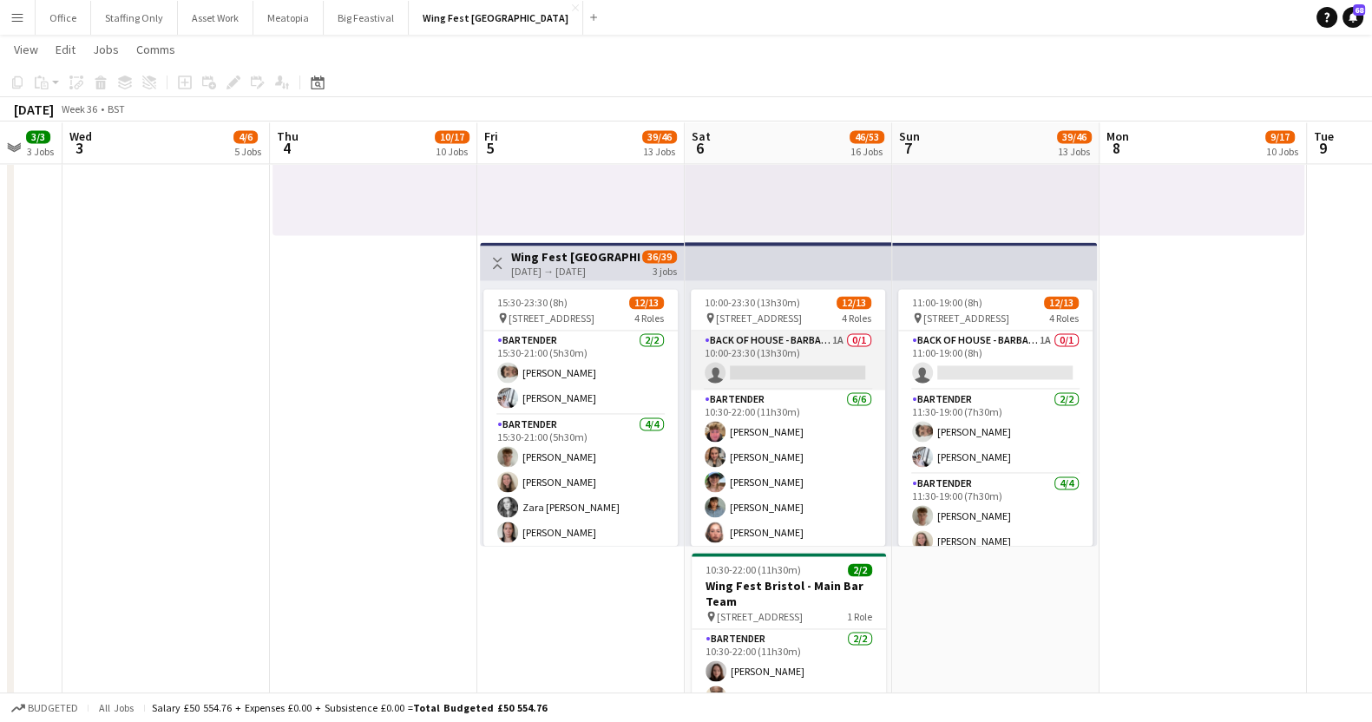
click at [821, 335] on app-card-role "Back of House - Barback 1A 0/1 10:00-23:30 (13h30m) single-neutral-actions" at bounding box center [788, 360] width 194 height 59
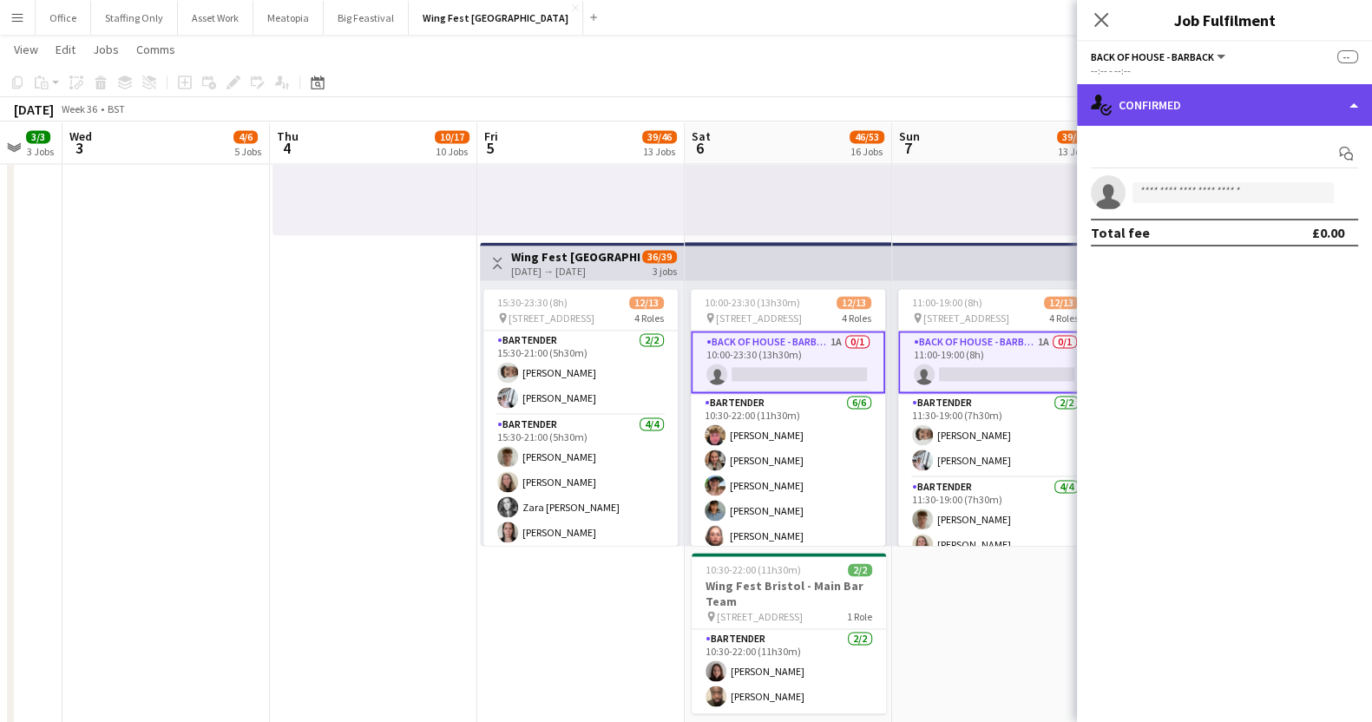
click at [1235, 111] on div "single-neutral-actions-check-2 Confirmed" at bounding box center [1224, 105] width 295 height 42
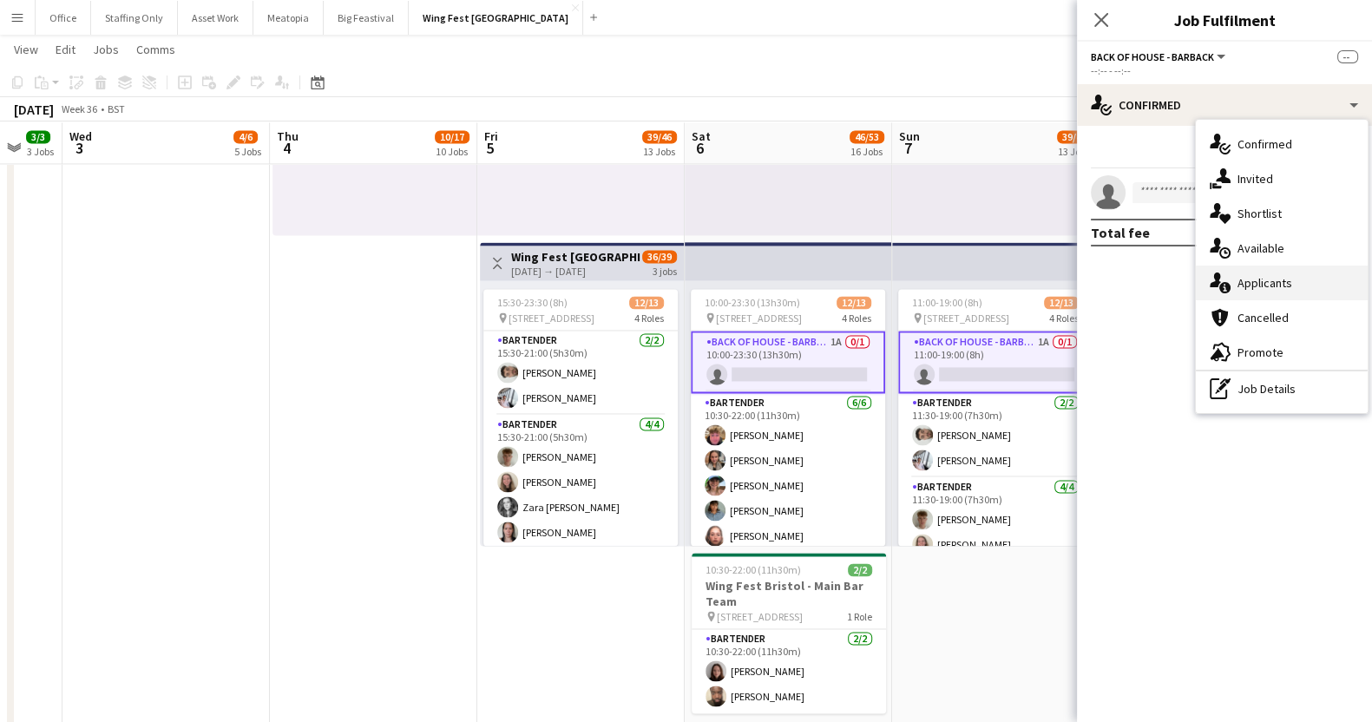
click at [1272, 282] on div "single-neutral-actions-information Applicants" at bounding box center [1282, 282] width 172 height 35
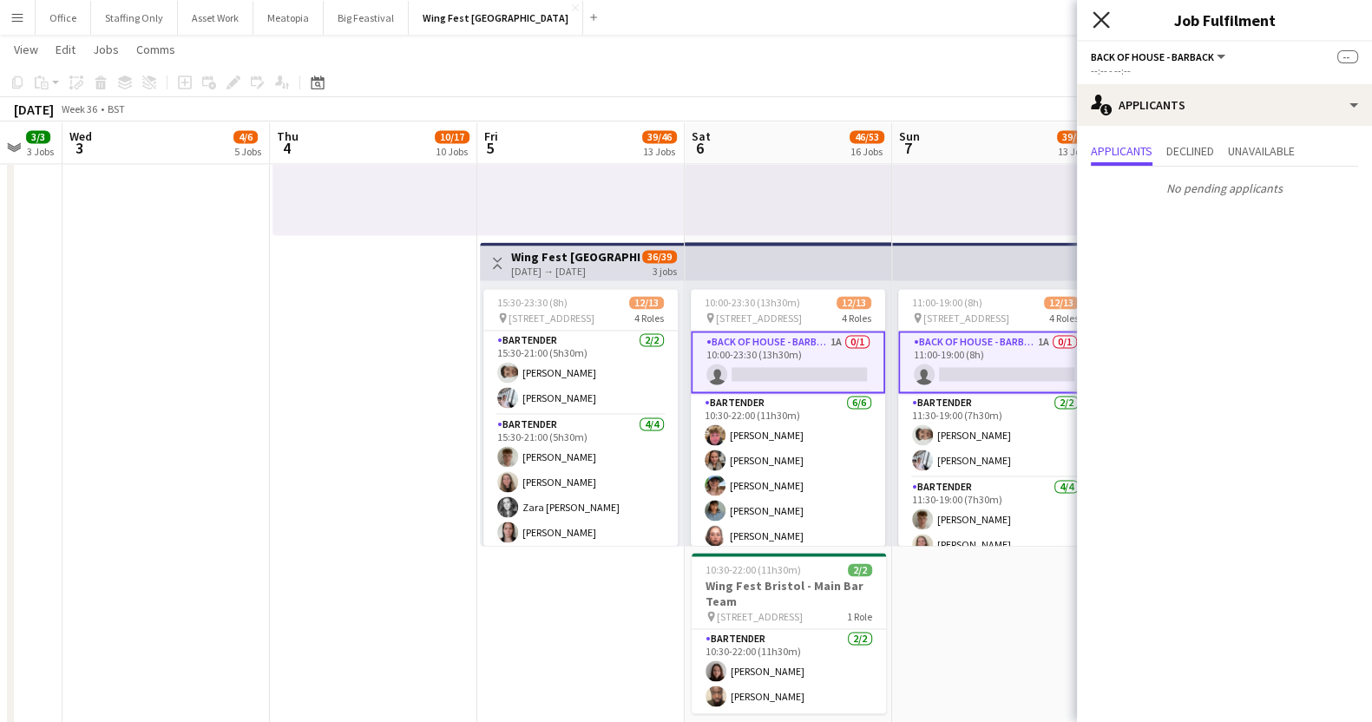
click at [1103, 26] on icon "Close pop-in" at bounding box center [1100, 19] width 16 height 16
